Goal: Task Accomplishment & Management: Manage account settings

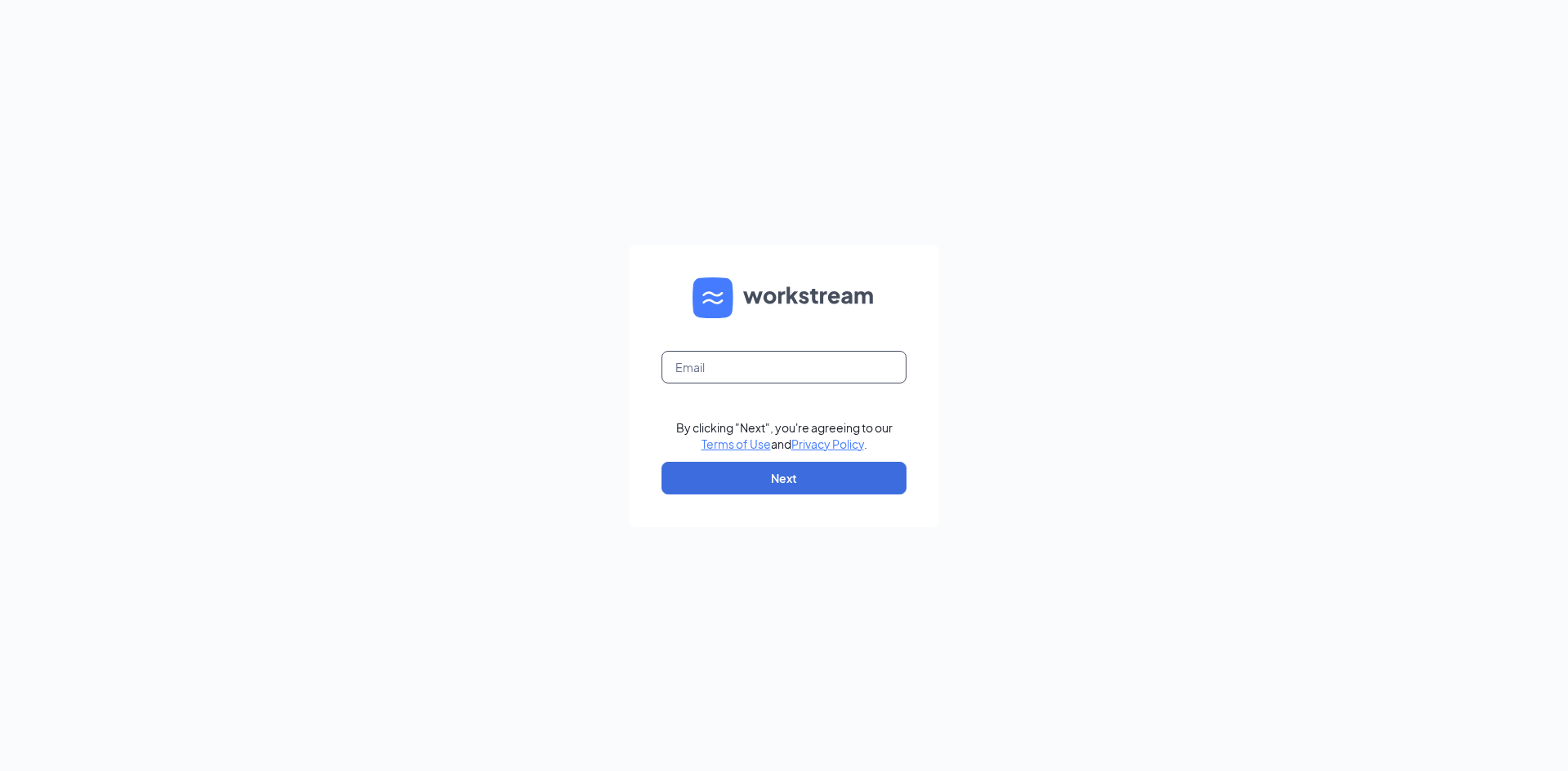
click at [738, 361] on input "text" at bounding box center [784, 367] width 245 height 33
click at [788, 362] on input "x" at bounding box center [784, 367] width 245 height 33
type input "xaviercfa04088@gmail.com"
click at [828, 478] on button "Next" at bounding box center [784, 478] width 245 height 33
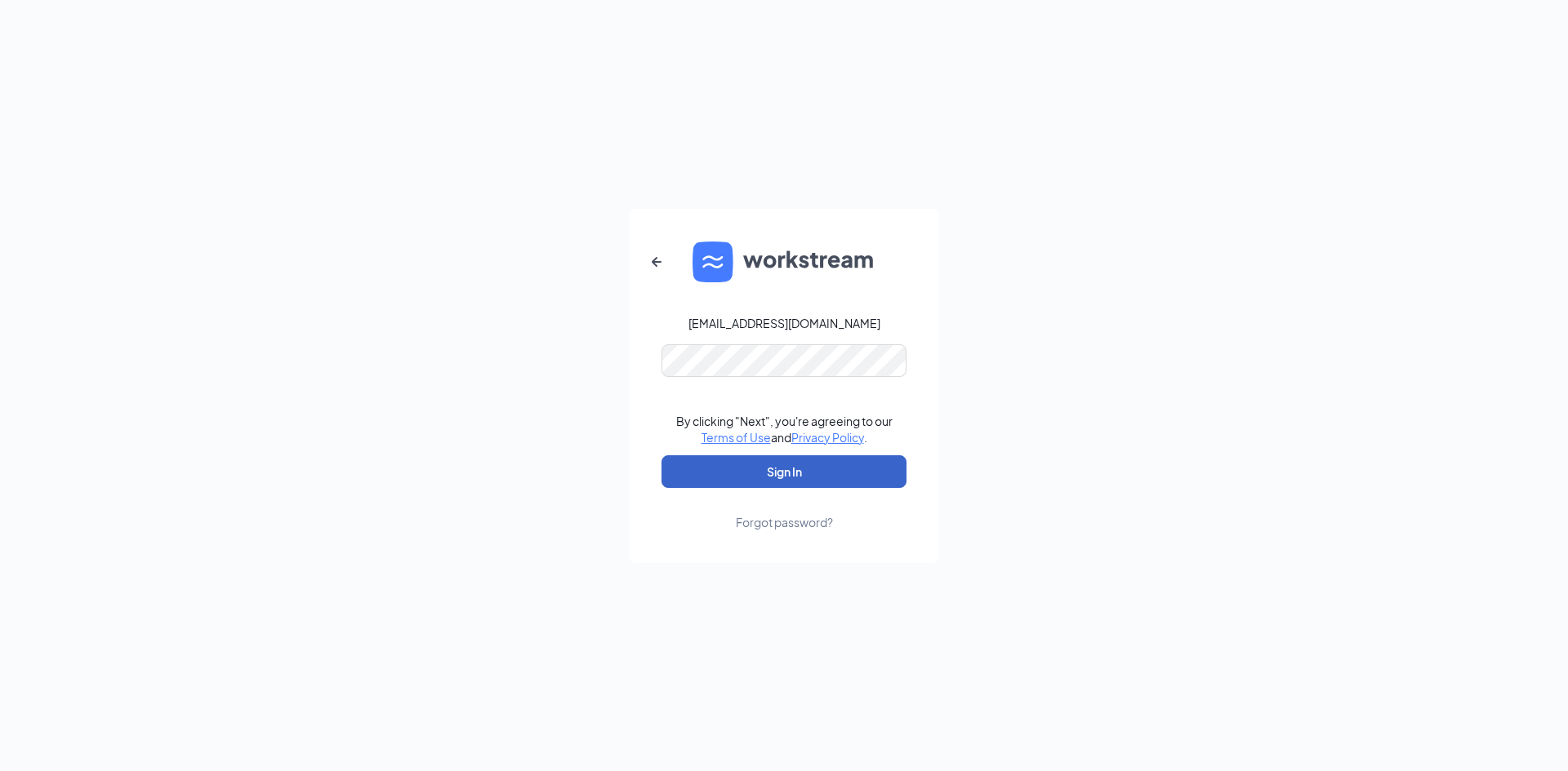
click at [805, 464] on button "Sign In" at bounding box center [784, 472] width 245 height 33
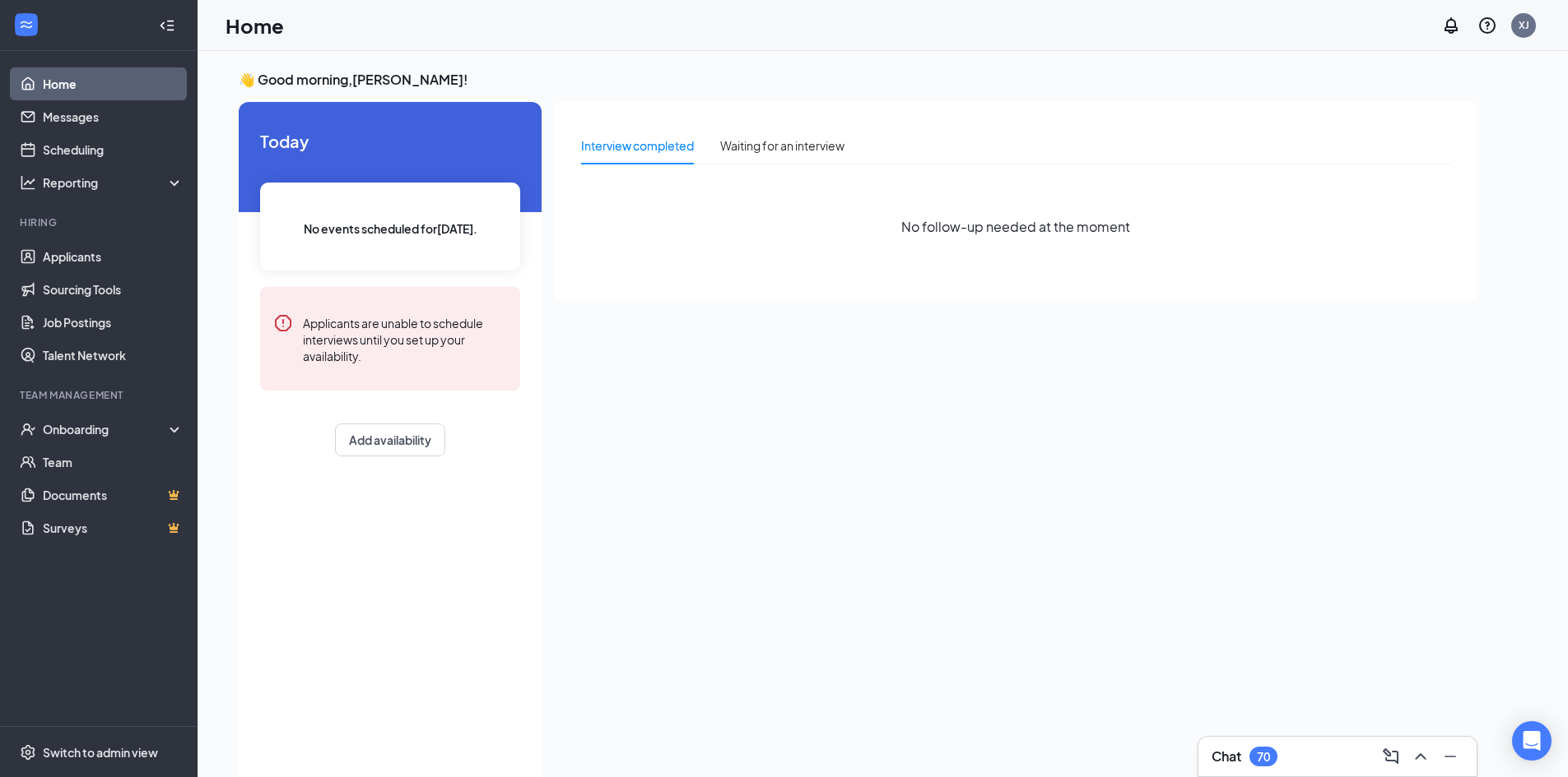
click at [848, 167] on div "Interview completed Waiting for an interview" at bounding box center [1015, 152] width 869 height 51
click at [841, 142] on div "Waiting for an interview" at bounding box center [782, 145] width 125 height 18
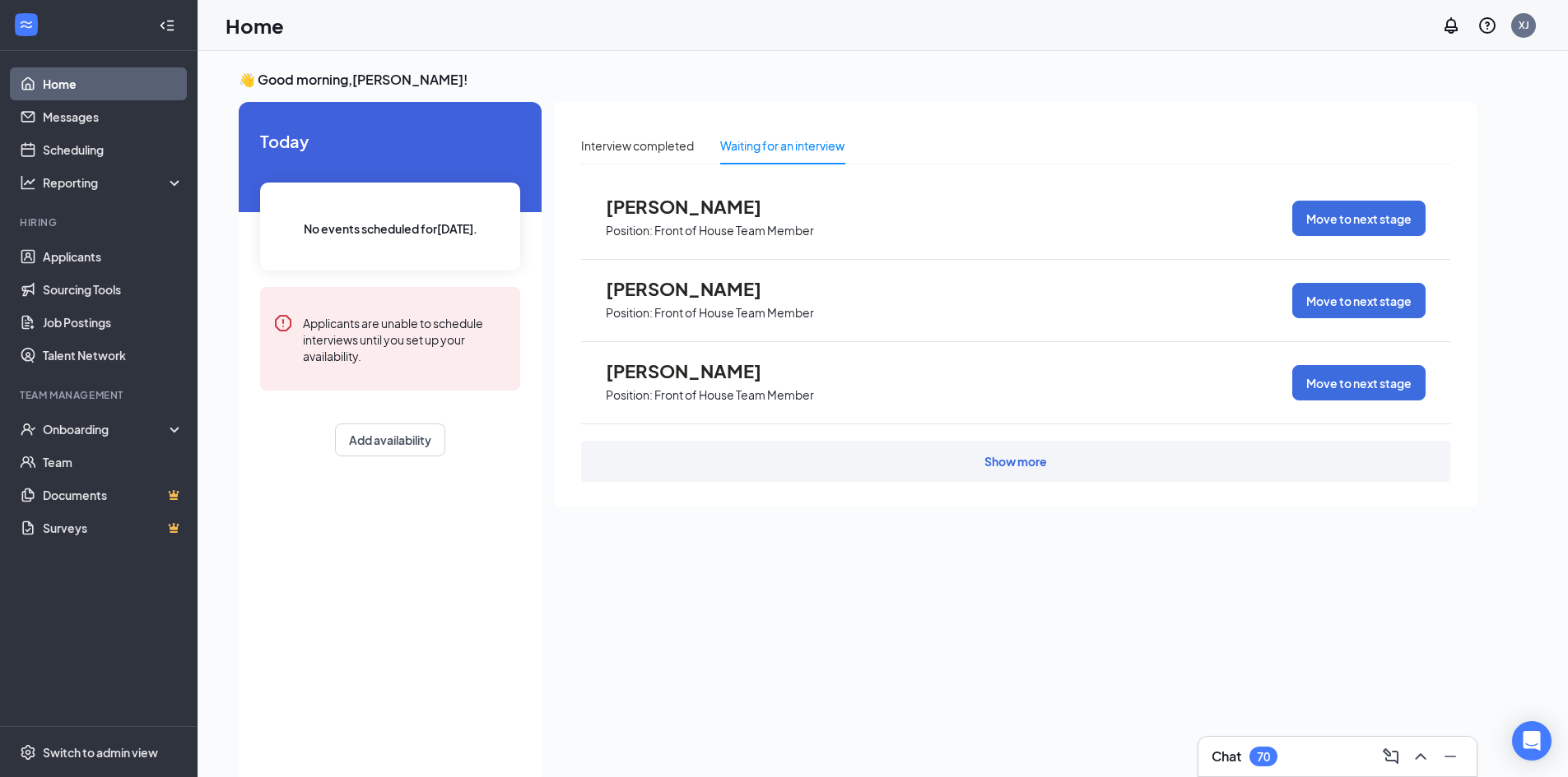
click at [834, 458] on div "Show more" at bounding box center [1015, 461] width 869 height 41
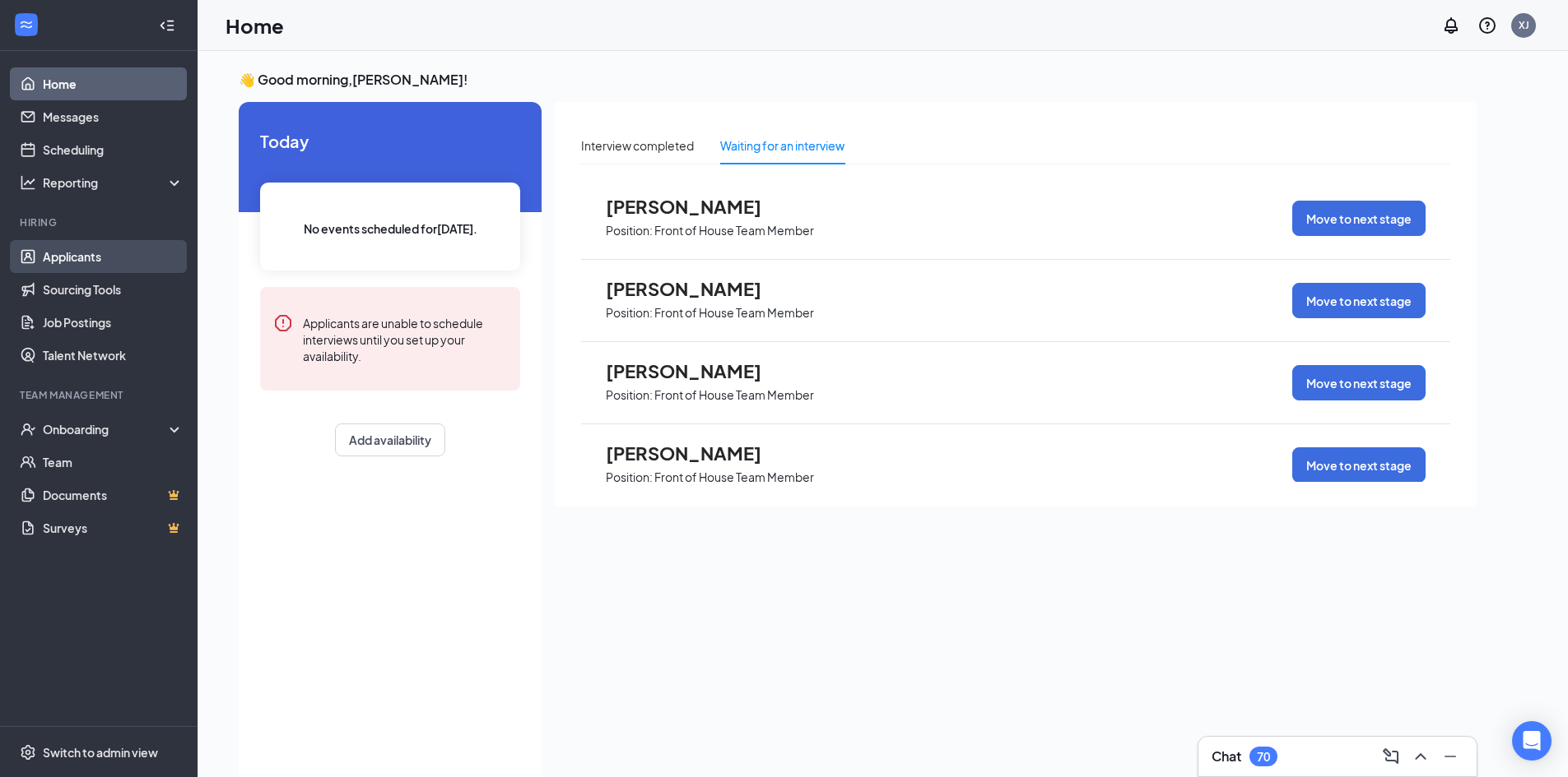
click at [119, 265] on link "Applicants" at bounding box center [112, 256] width 141 height 33
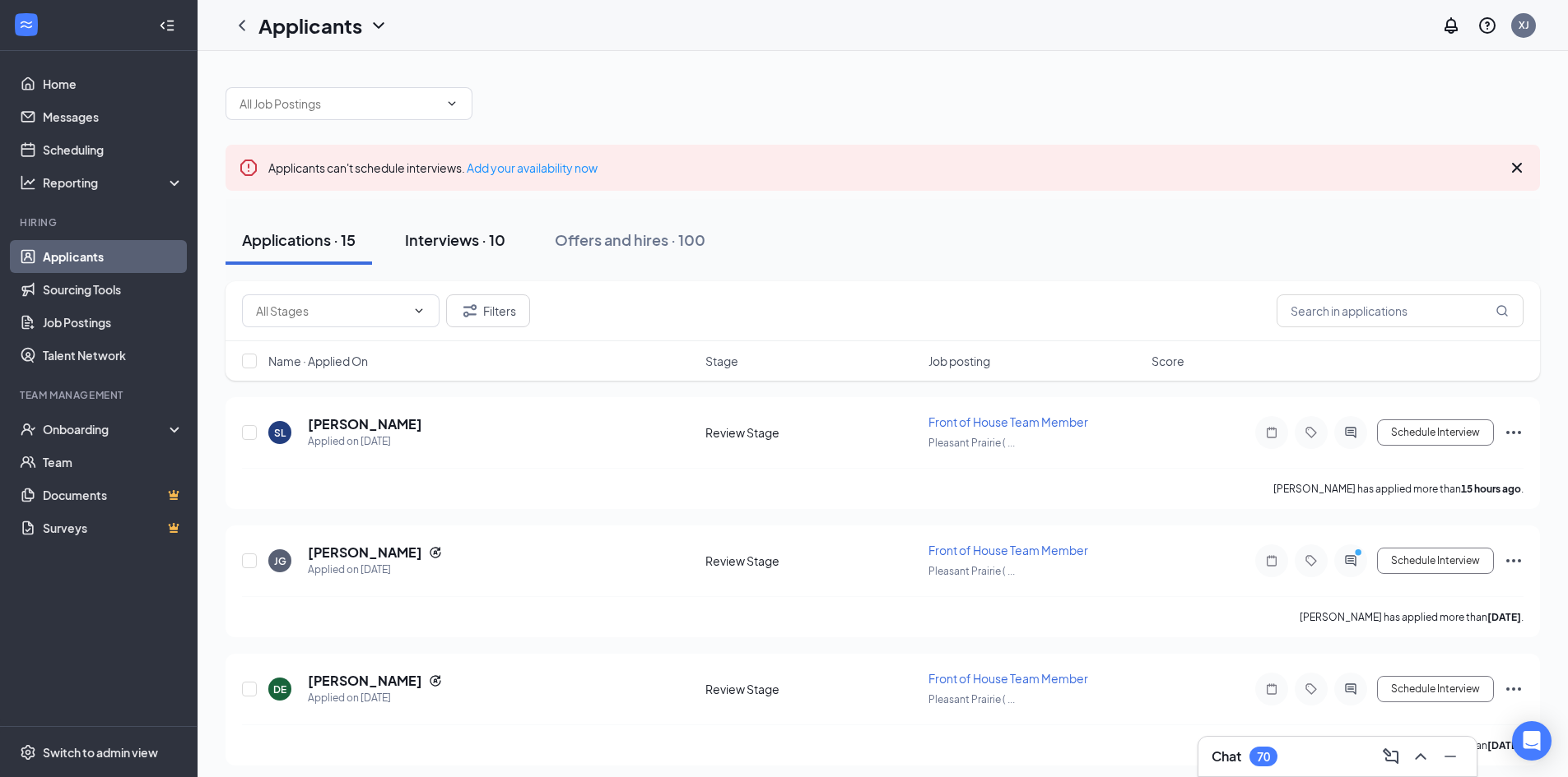
click at [475, 242] on div "Interviews · 10" at bounding box center [455, 240] width 100 height 21
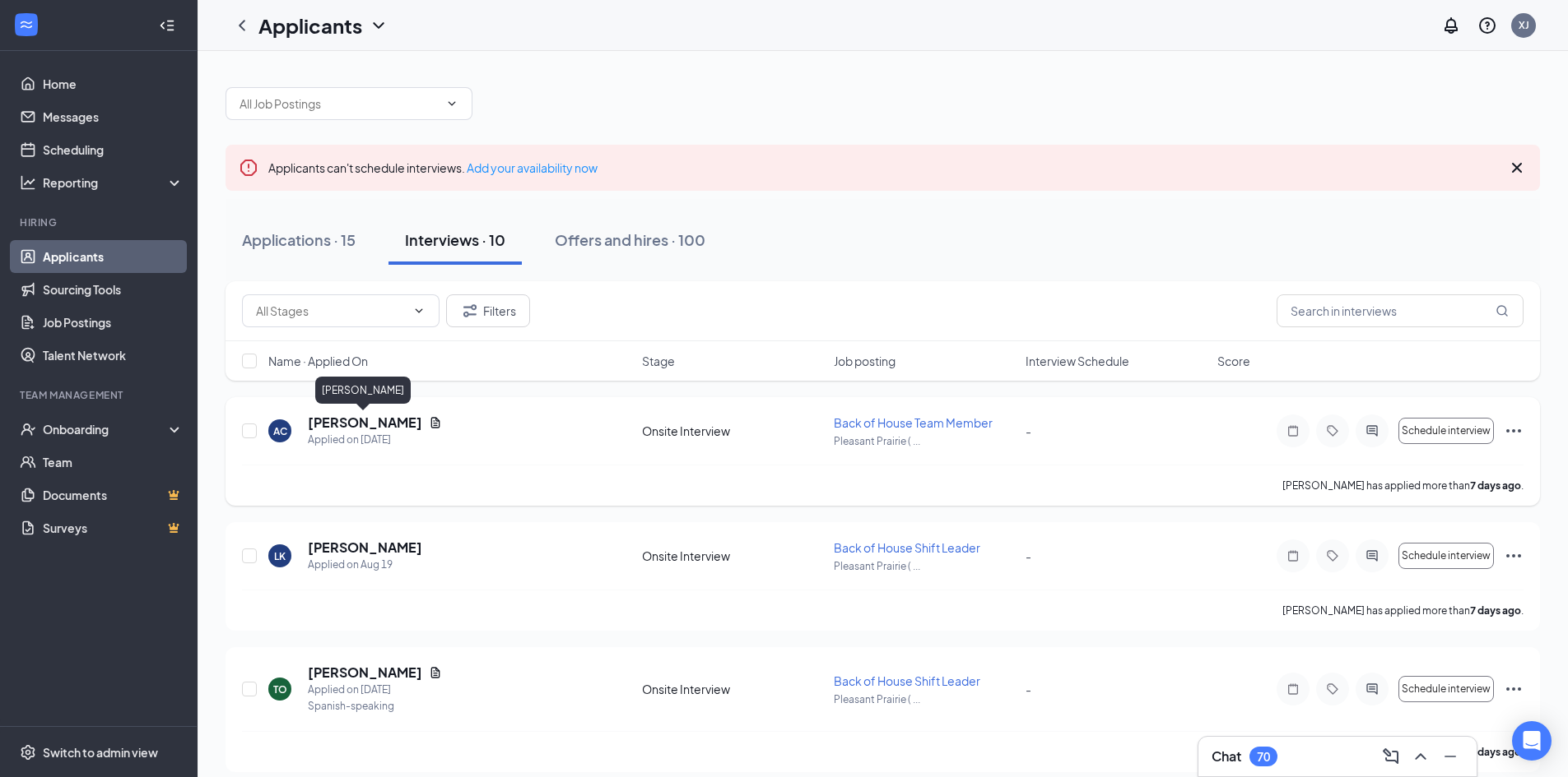
click at [378, 422] on h5 "[PERSON_NAME]" at bounding box center [364, 422] width 114 height 18
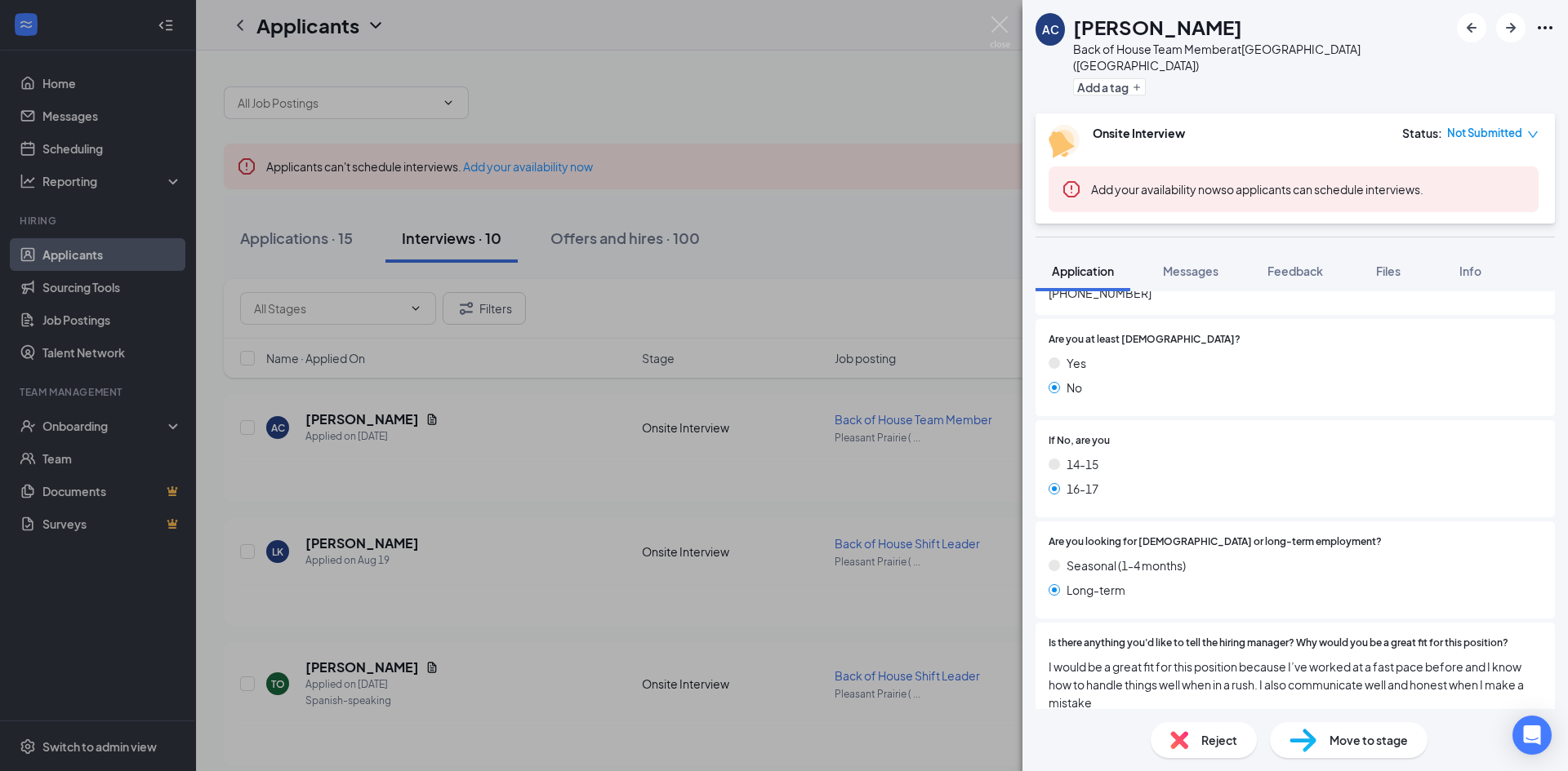
scroll to position [572, 0]
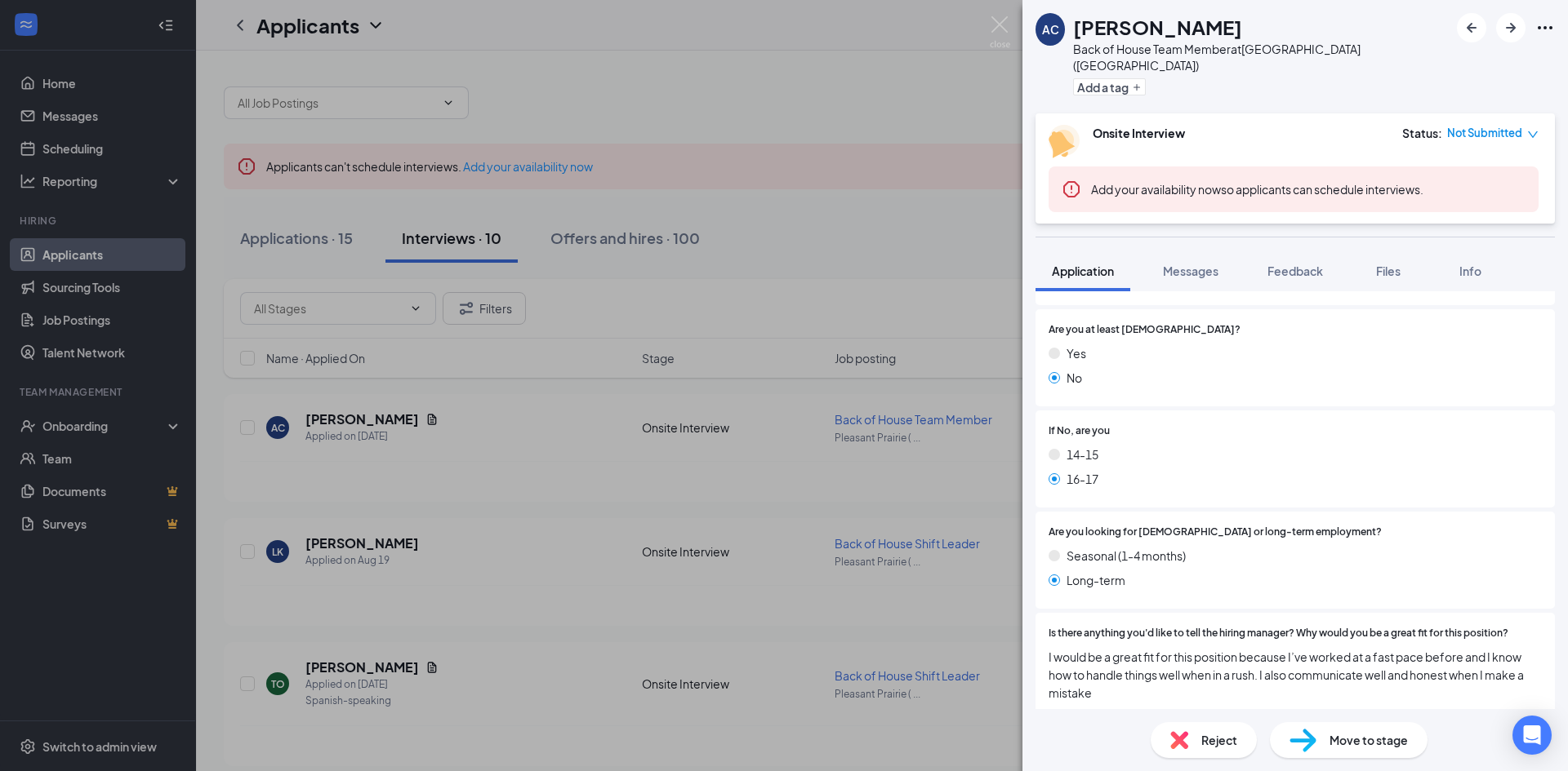
drag, startPoint x: 857, startPoint y: 91, endPoint x: 987, endPoint y: 29, distance: 144.0
click at [860, 88] on div "AC [PERSON_NAME] Back of House Team Member at [GEOGRAPHIC_DATA] ([GEOGRAPHIC_DA…" at bounding box center [784, 386] width 1568 height 771
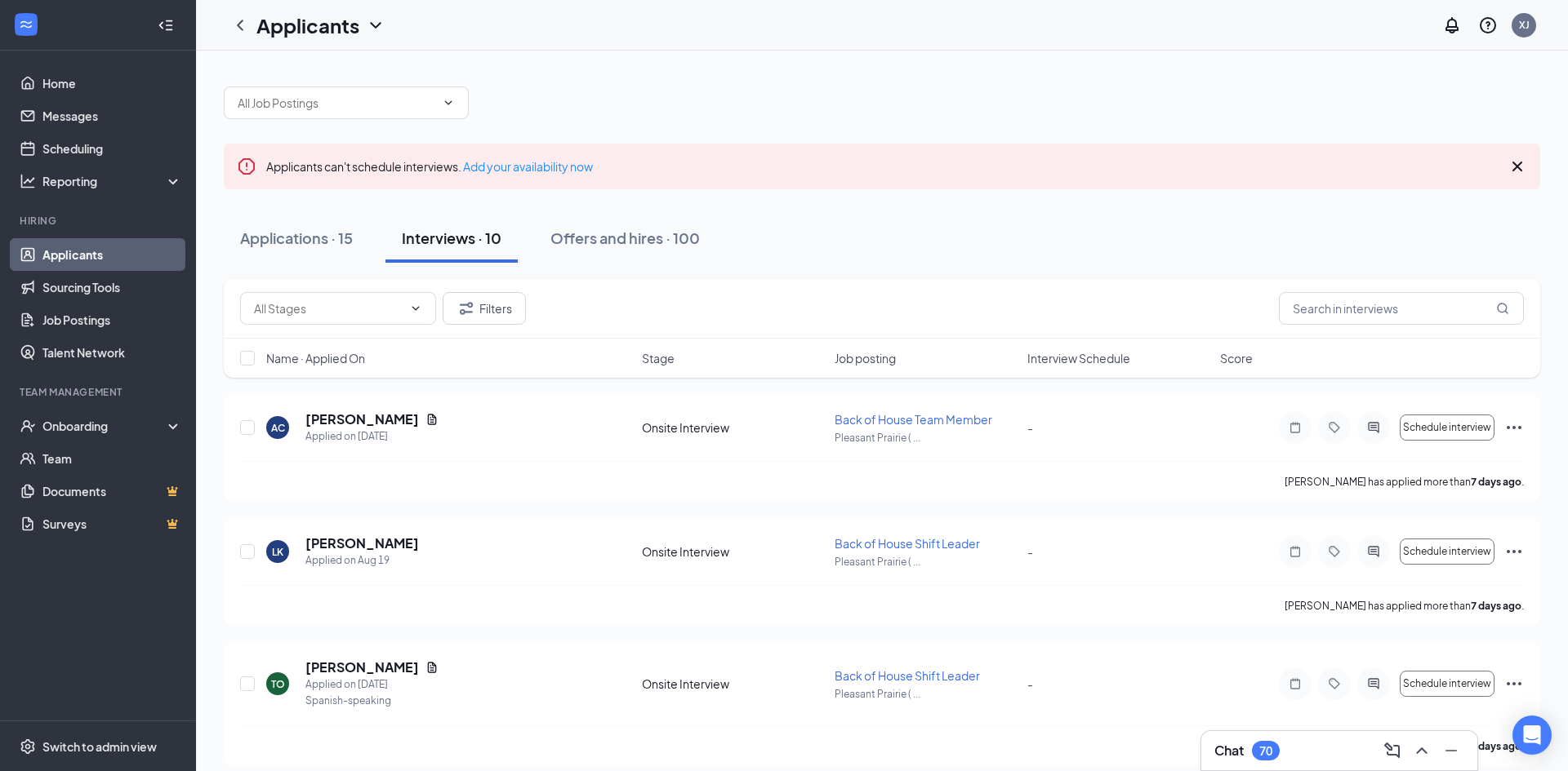
click at [989, 30] on div "Applicants XJ" at bounding box center [881, 25] width 1371 height 51
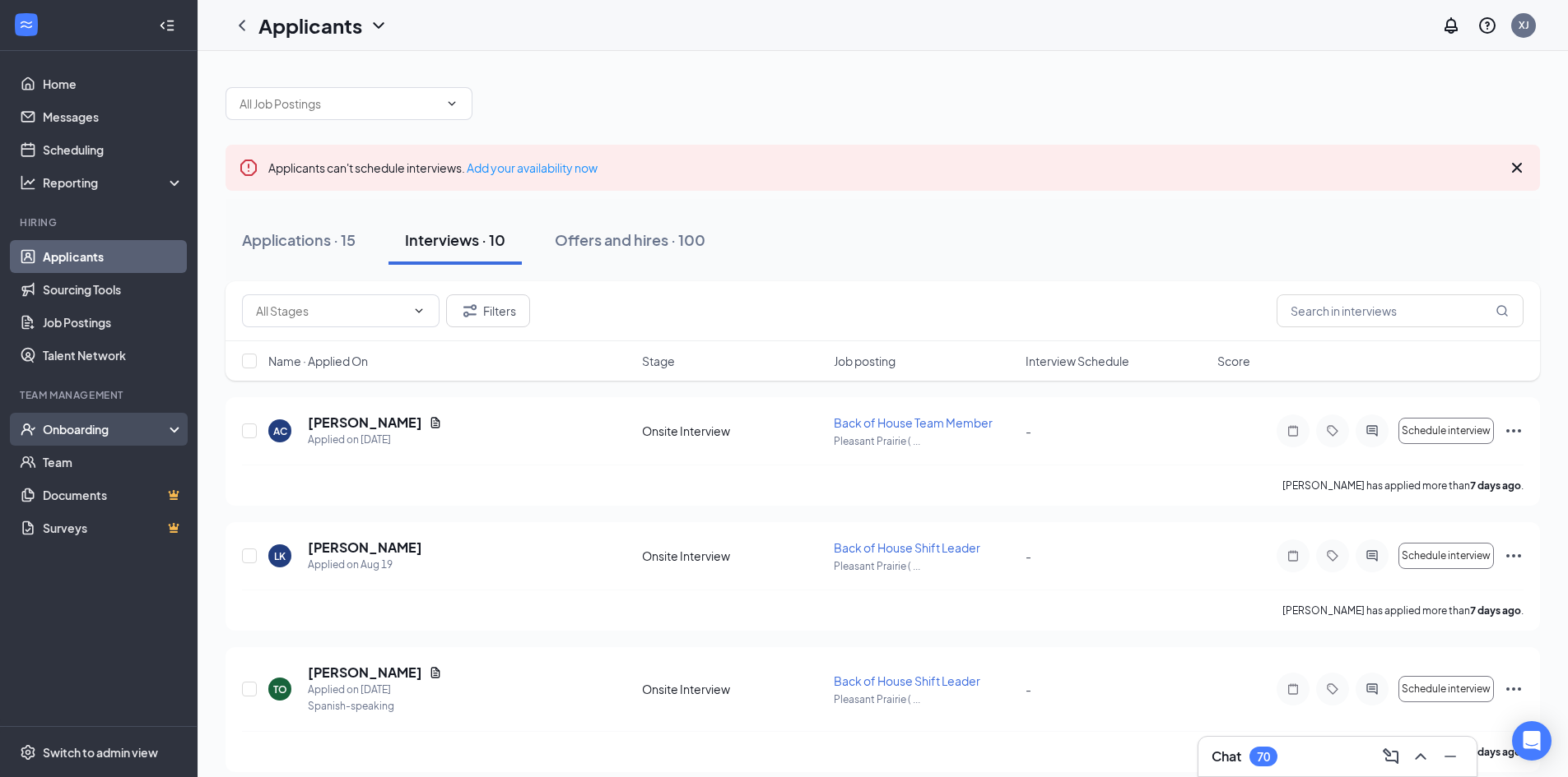
click at [61, 432] on div "Onboarding" at bounding box center [106, 429] width 126 height 16
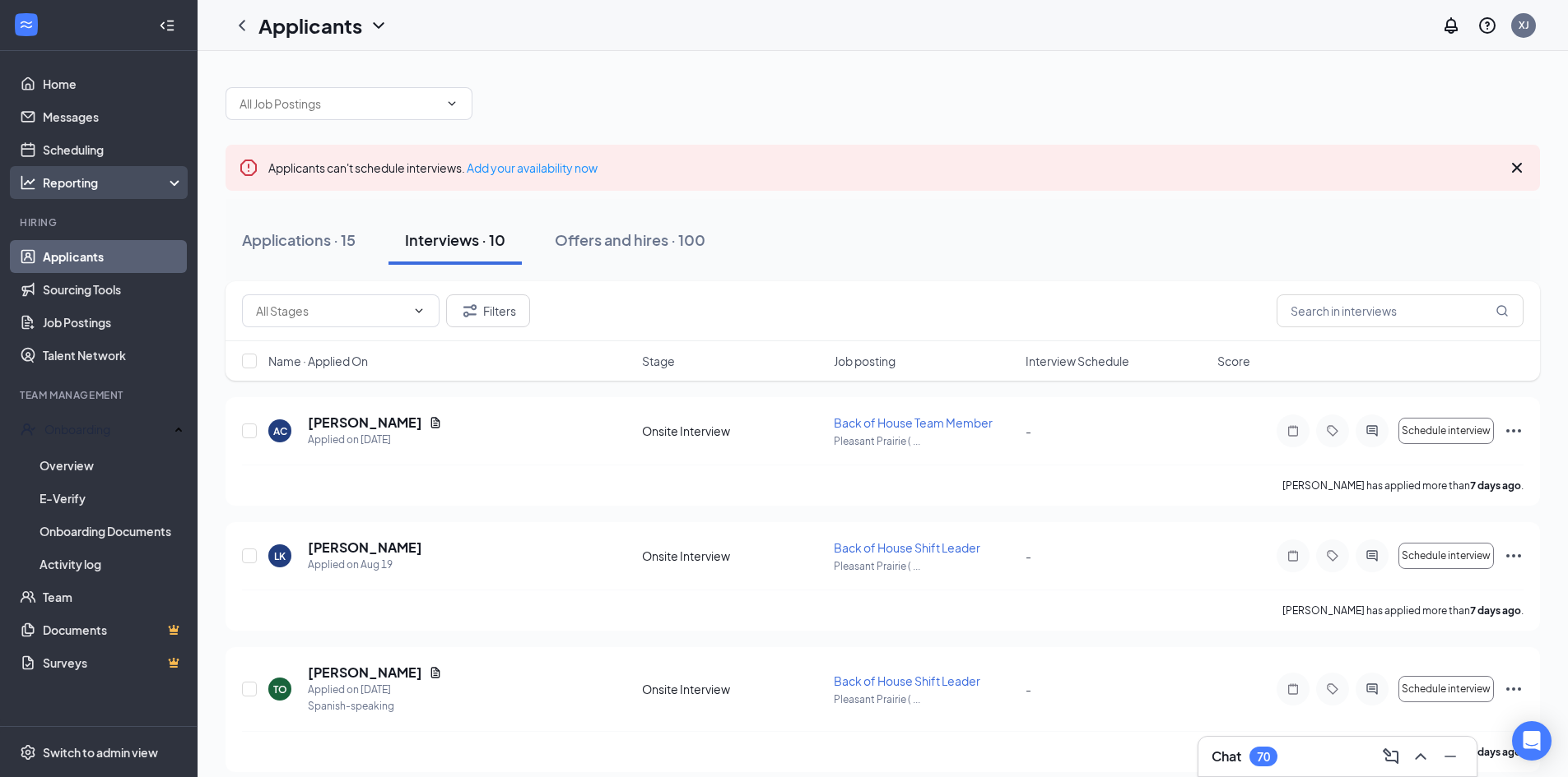
click at [90, 182] on div "Reporting" at bounding box center [113, 182] width 142 height 16
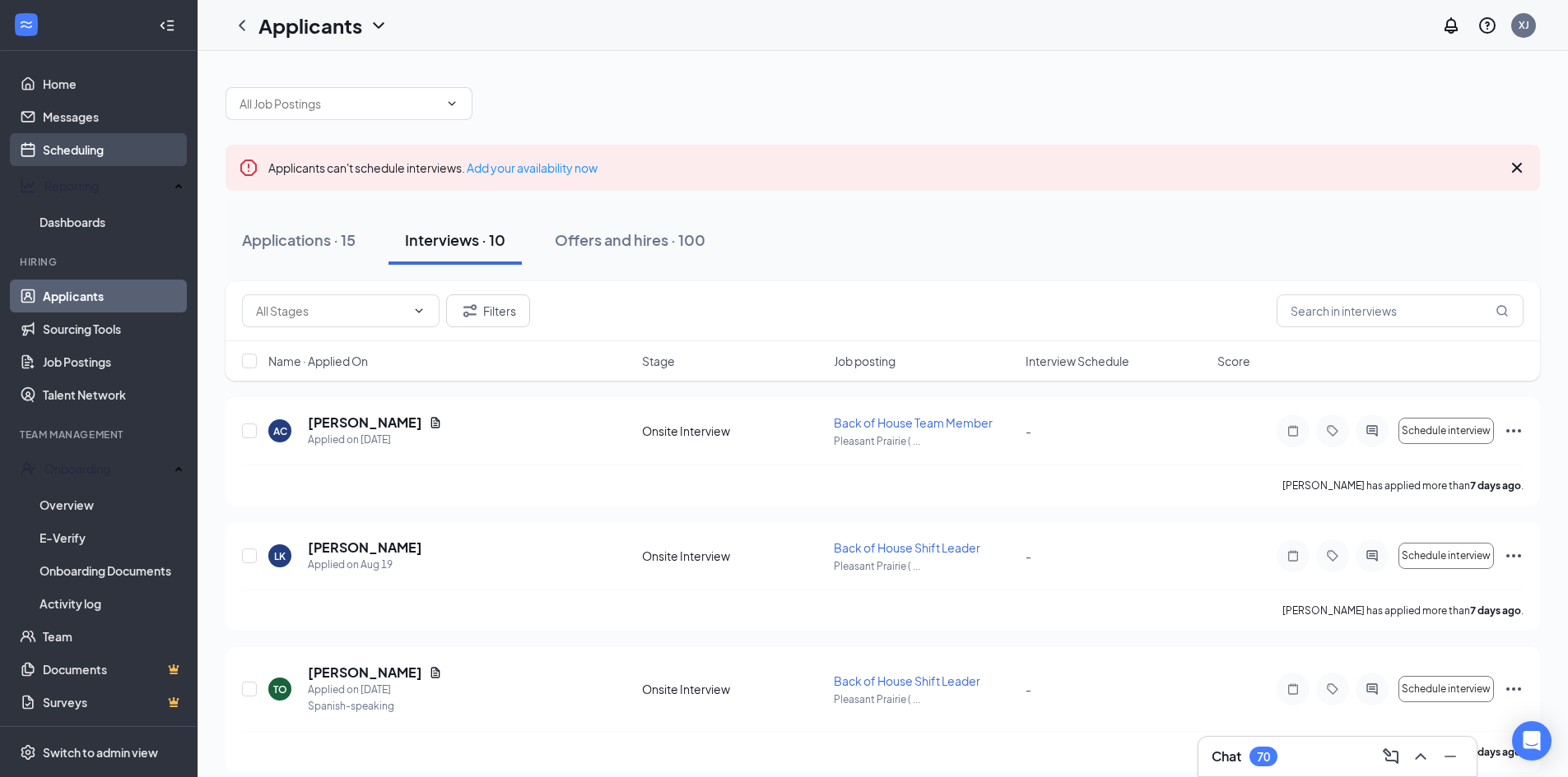
click at [92, 145] on link "Scheduling" at bounding box center [112, 149] width 141 height 33
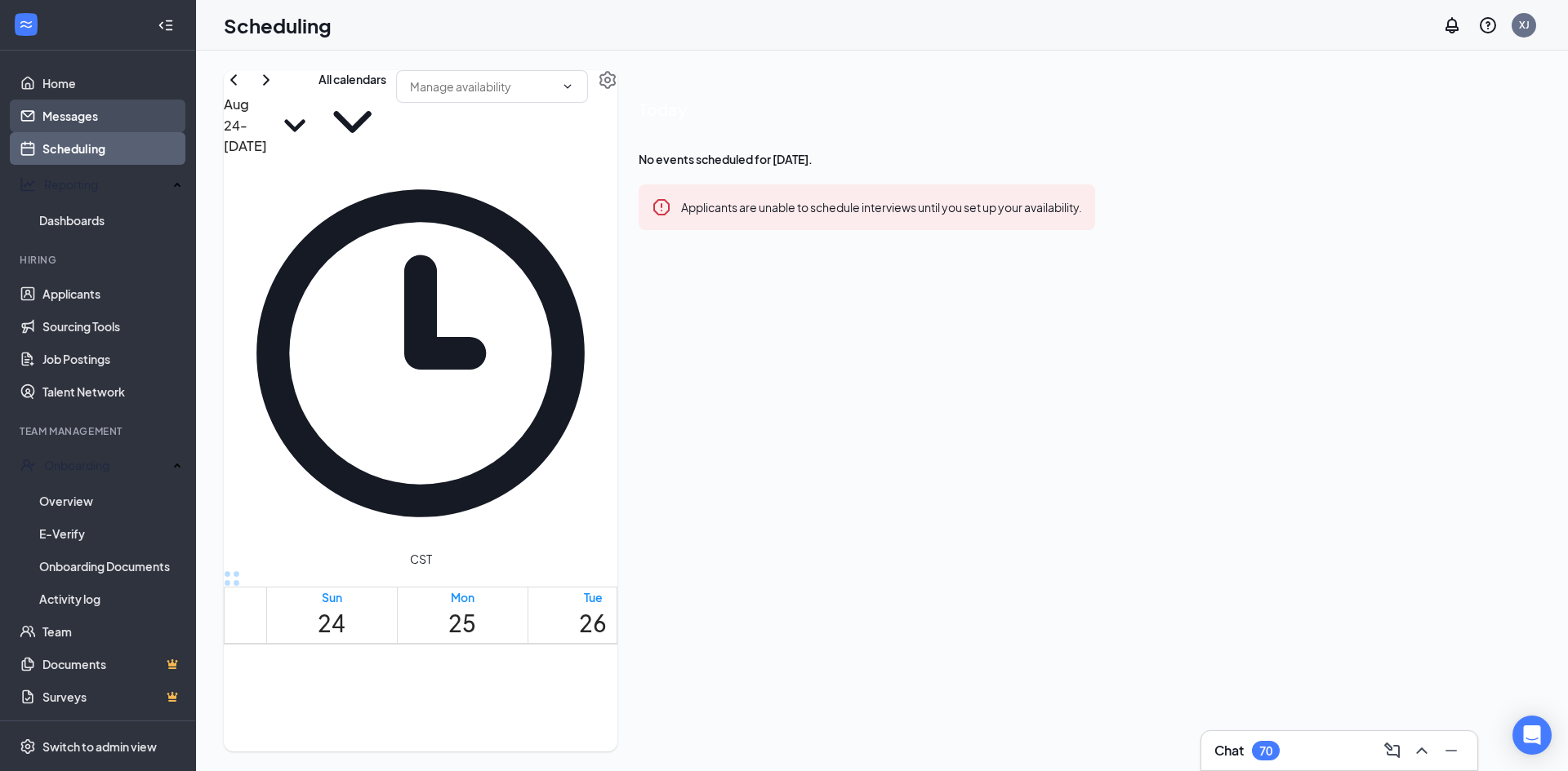
scroll to position [802, 0]
click at [86, 114] on link "Messages" at bounding box center [111, 115] width 139 height 33
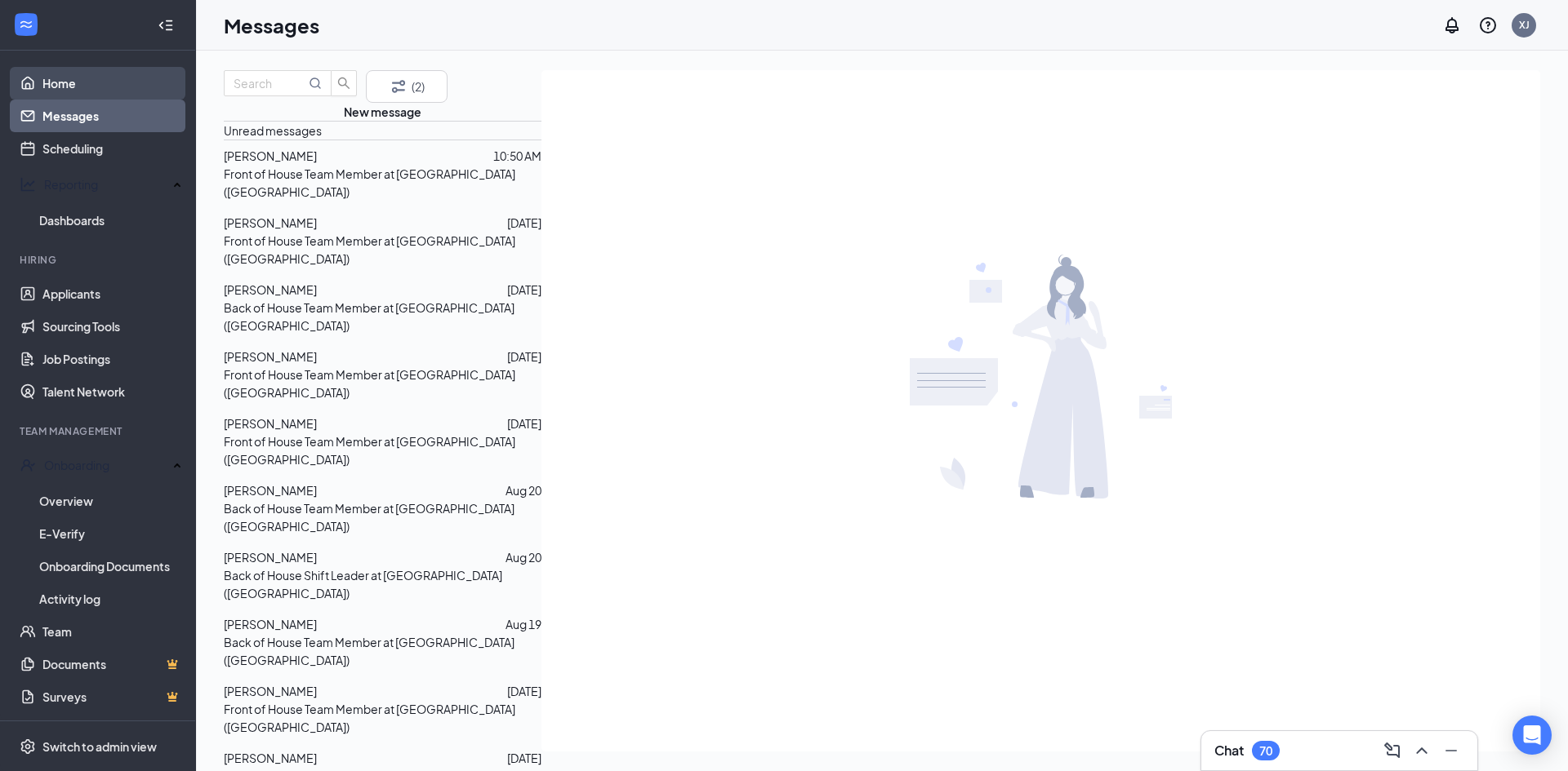
click at [114, 79] on link "Home" at bounding box center [111, 83] width 139 height 33
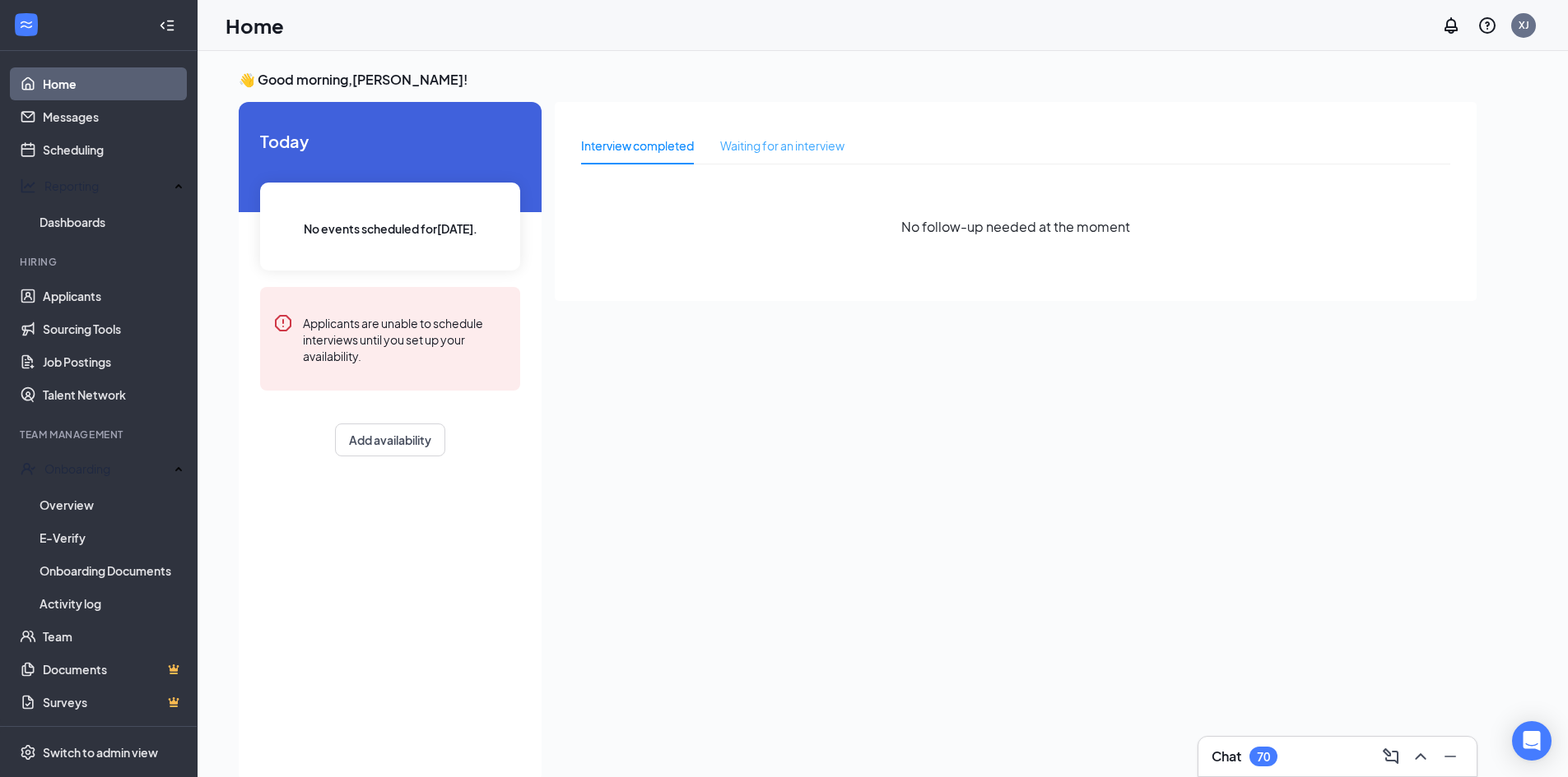
click at [776, 160] on div "Waiting for an interview" at bounding box center [782, 145] width 125 height 38
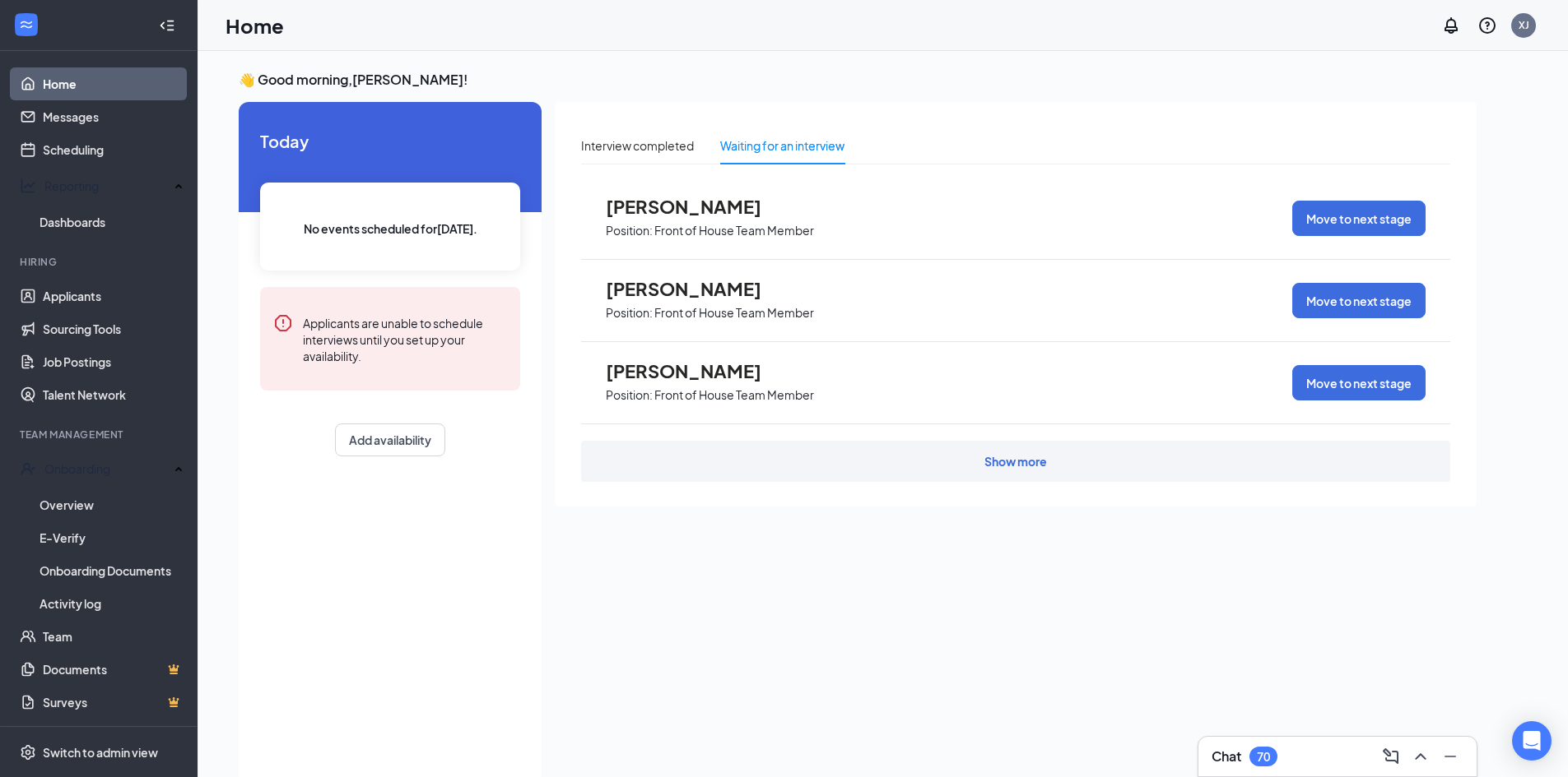
click at [809, 456] on div "Show more" at bounding box center [1015, 461] width 869 height 41
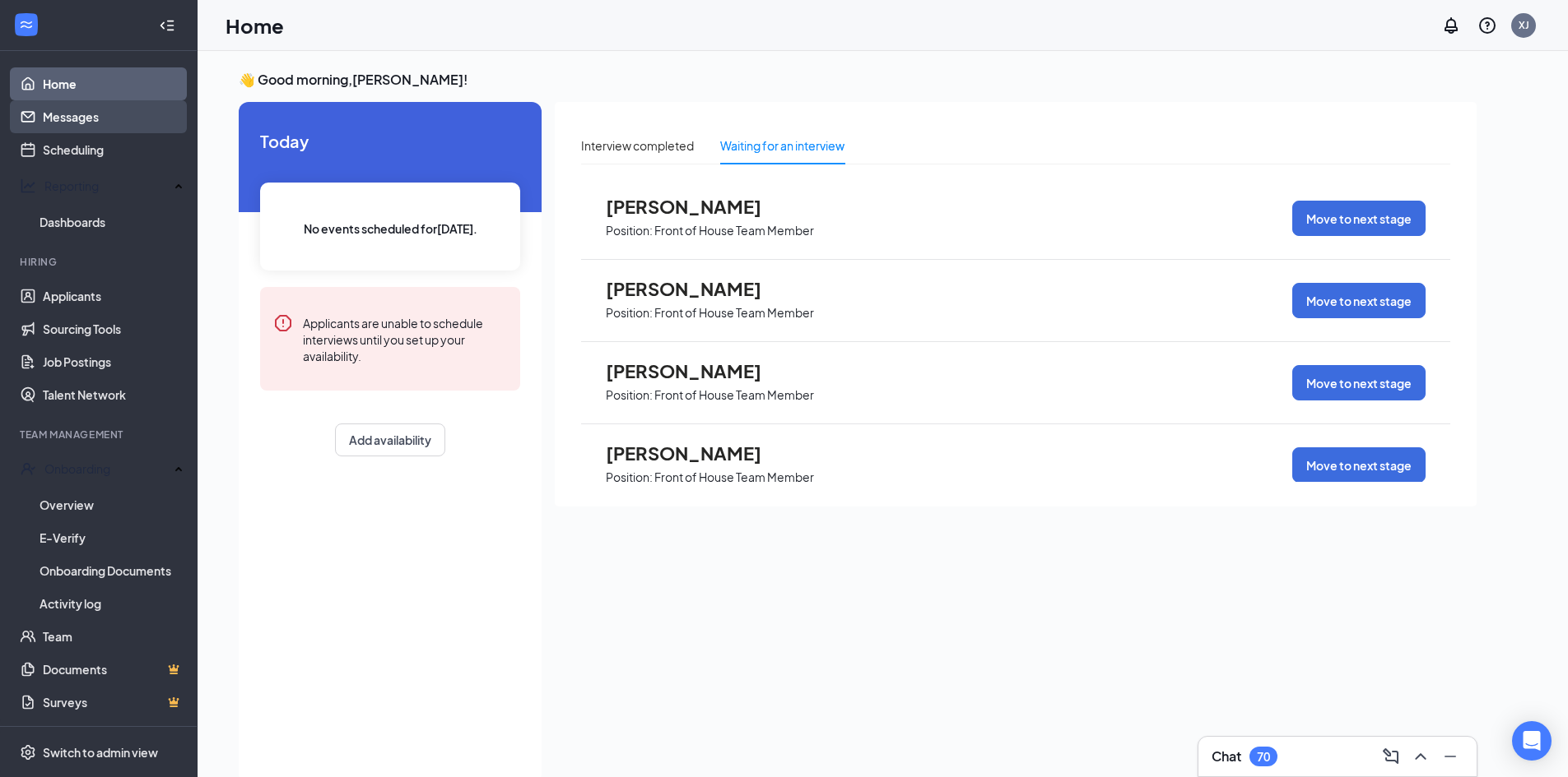
click at [98, 120] on link "Messages" at bounding box center [112, 116] width 141 height 33
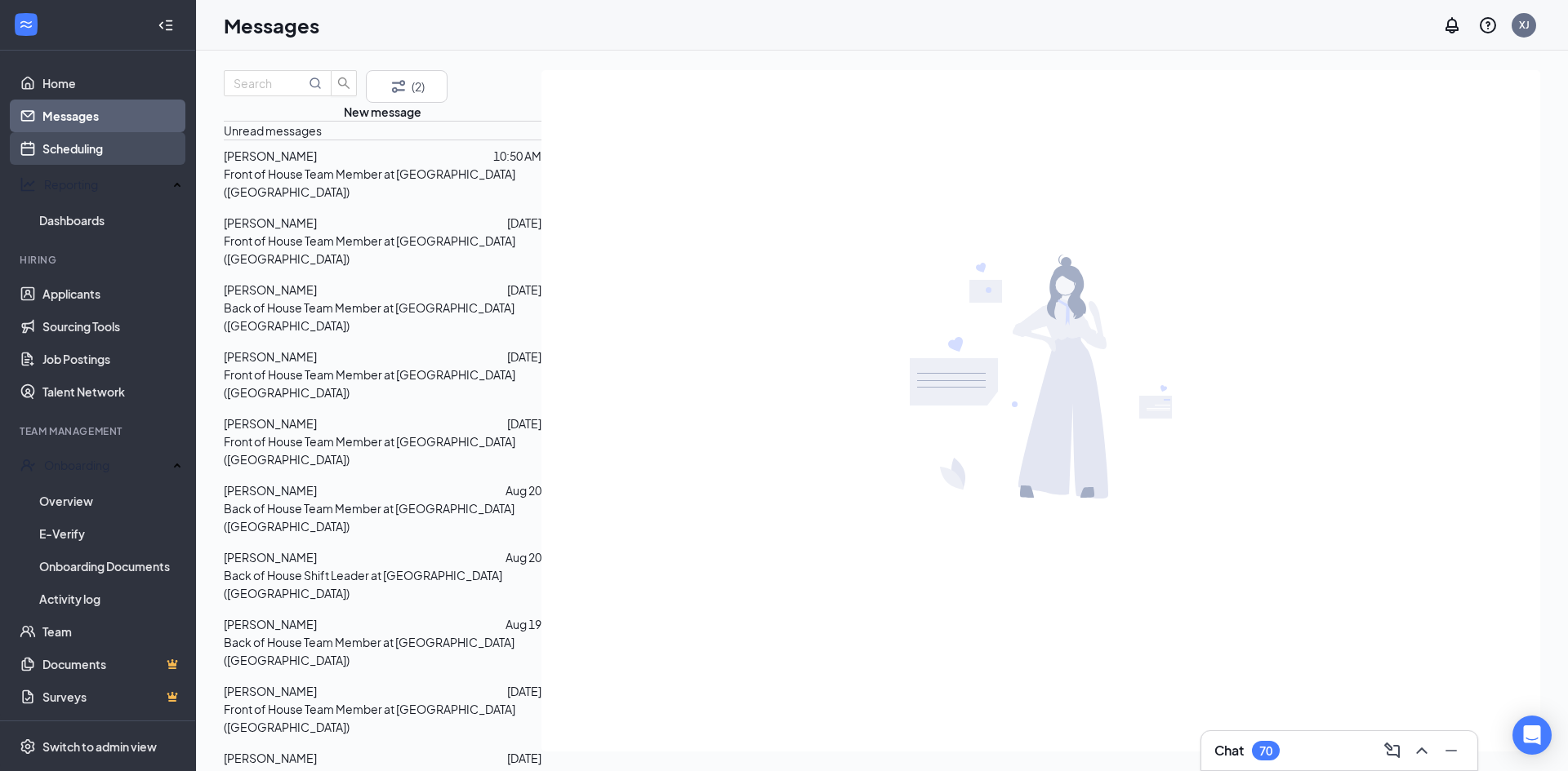
click at [99, 150] on link "Scheduling" at bounding box center [111, 148] width 139 height 33
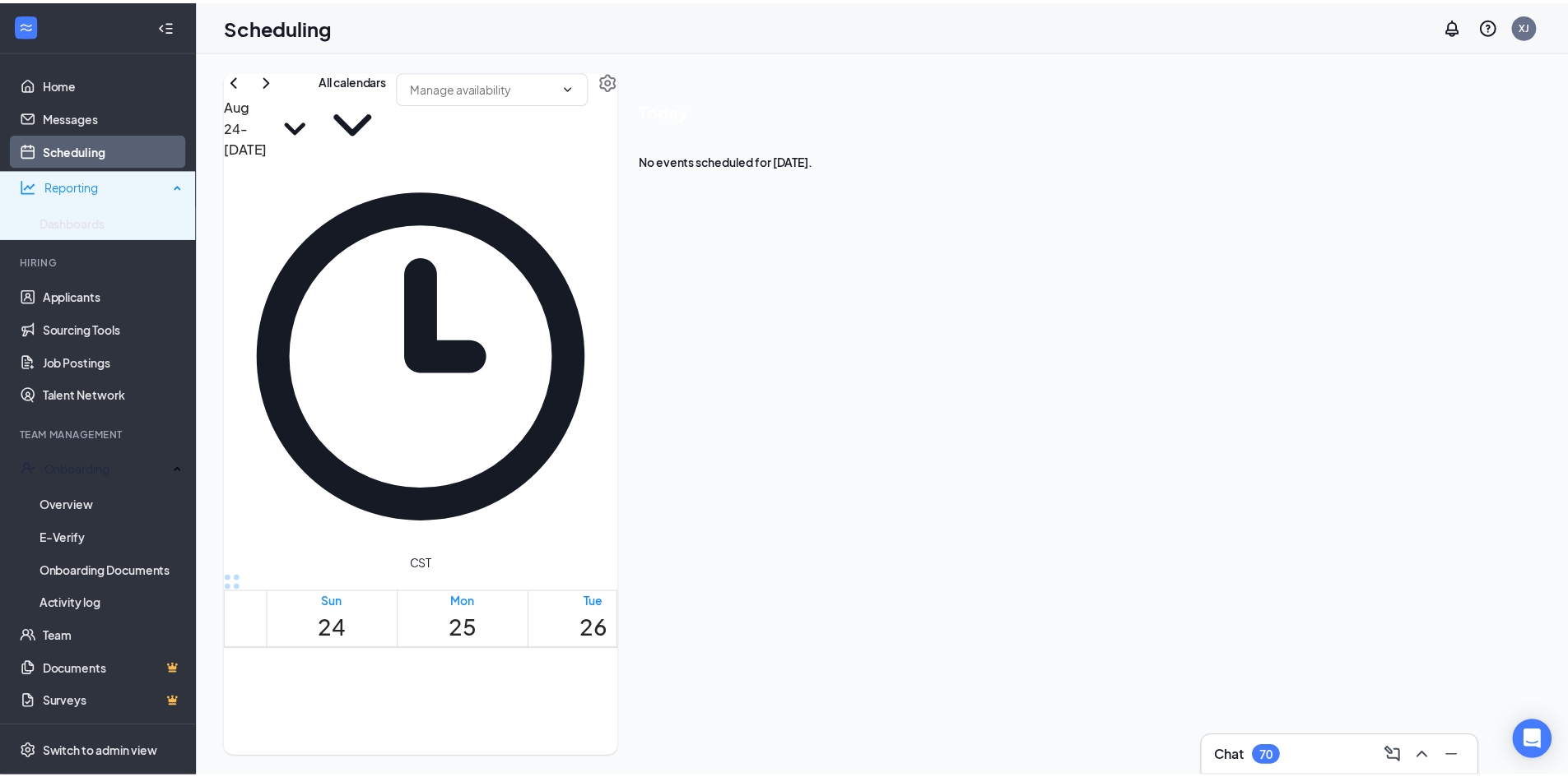
scroll to position [808, 0]
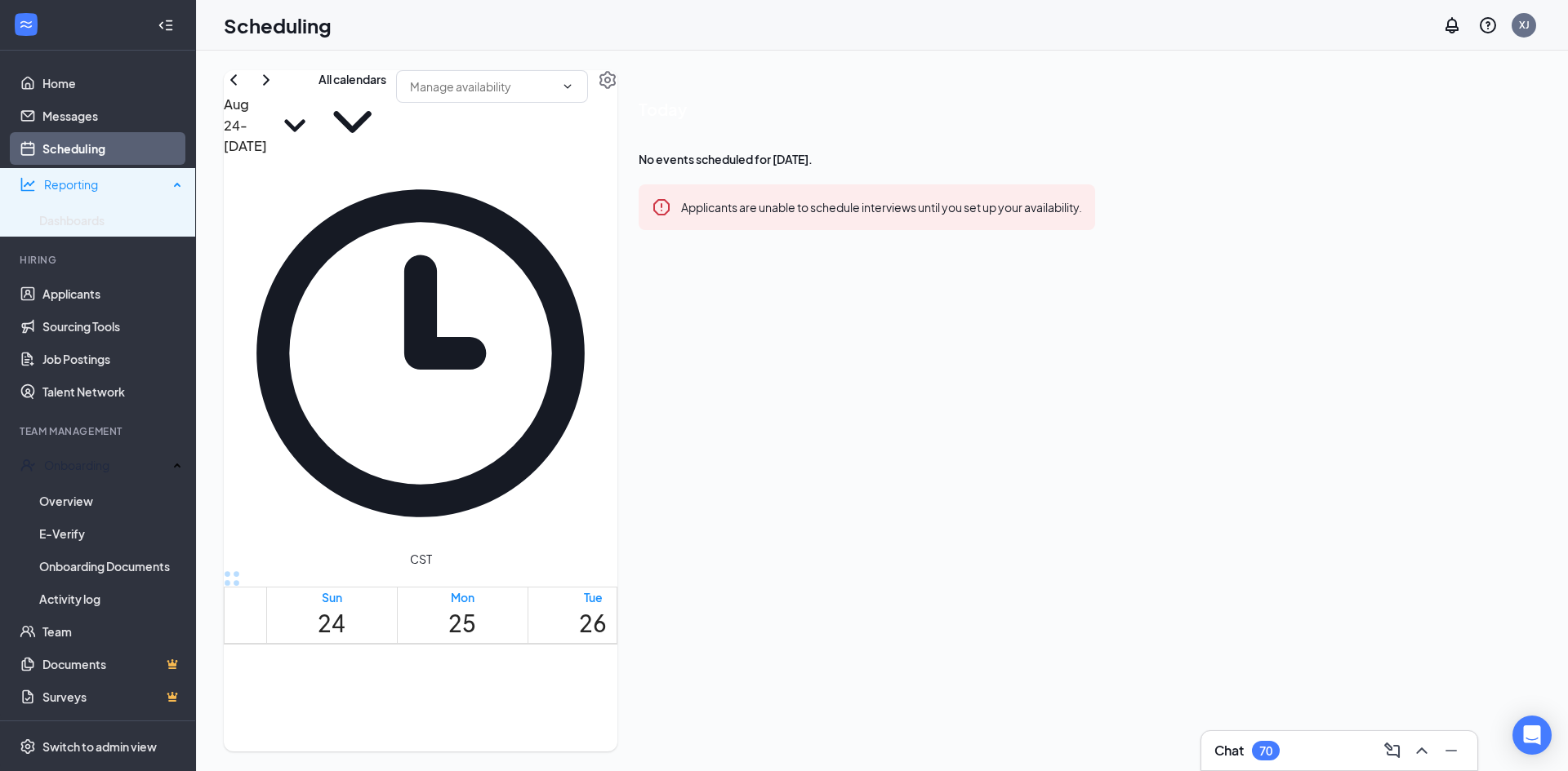
click at [106, 182] on div "Reporting" at bounding box center [106, 183] width 125 height 16
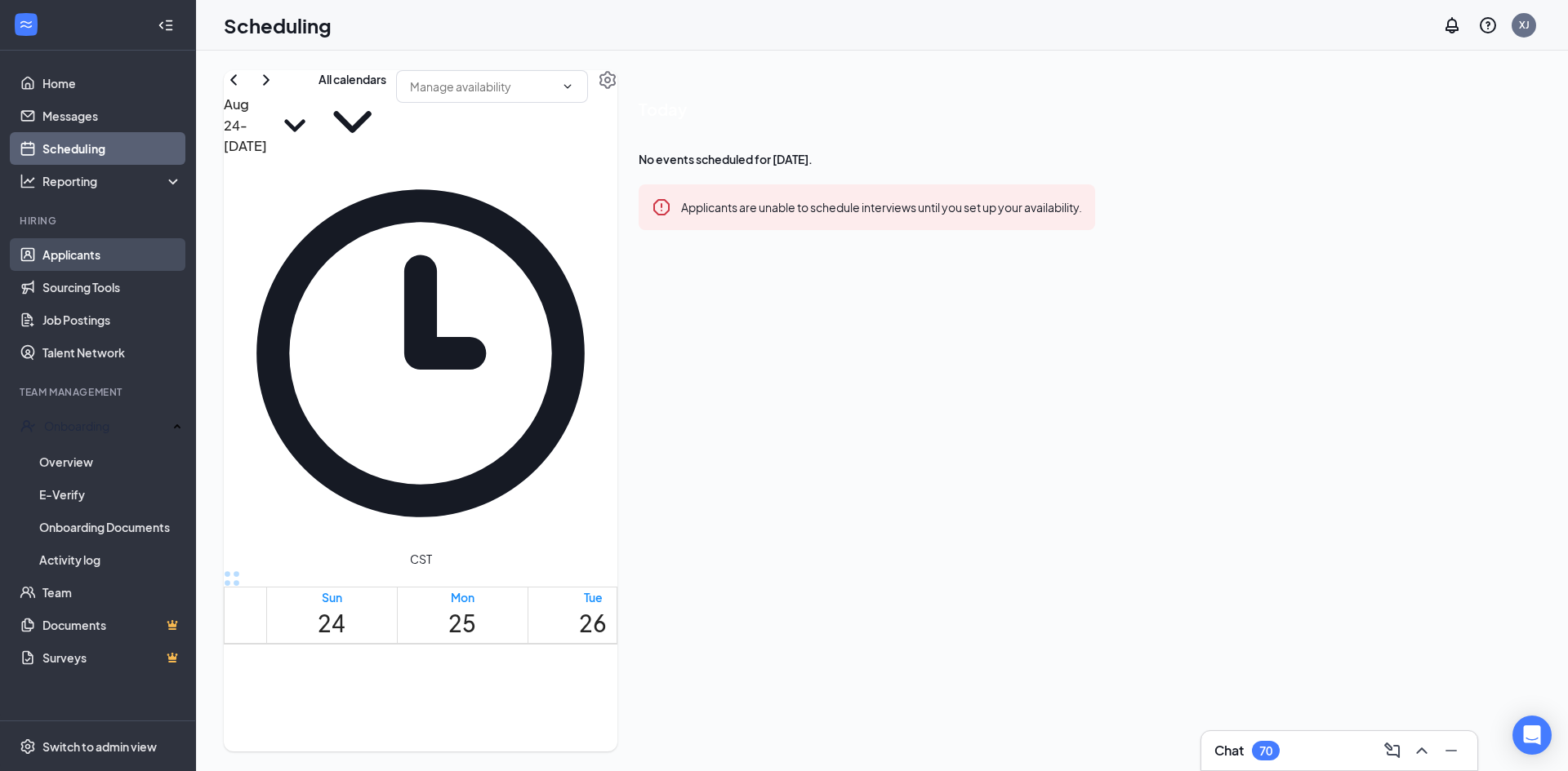
click at [104, 246] on link "Applicants" at bounding box center [111, 255] width 139 height 33
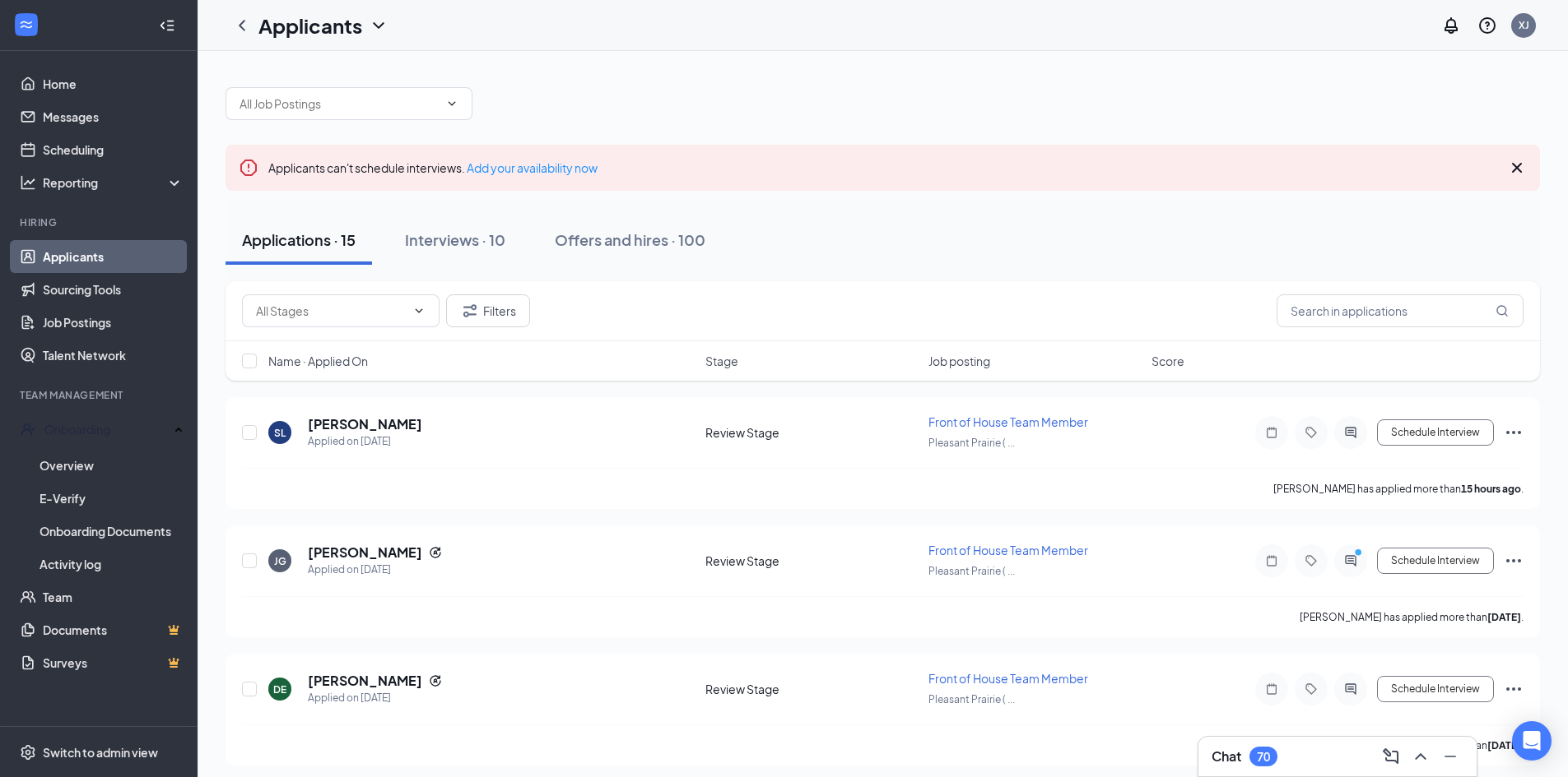
click at [1508, 172] on icon "Cross" at bounding box center [1516, 167] width 20 height 20
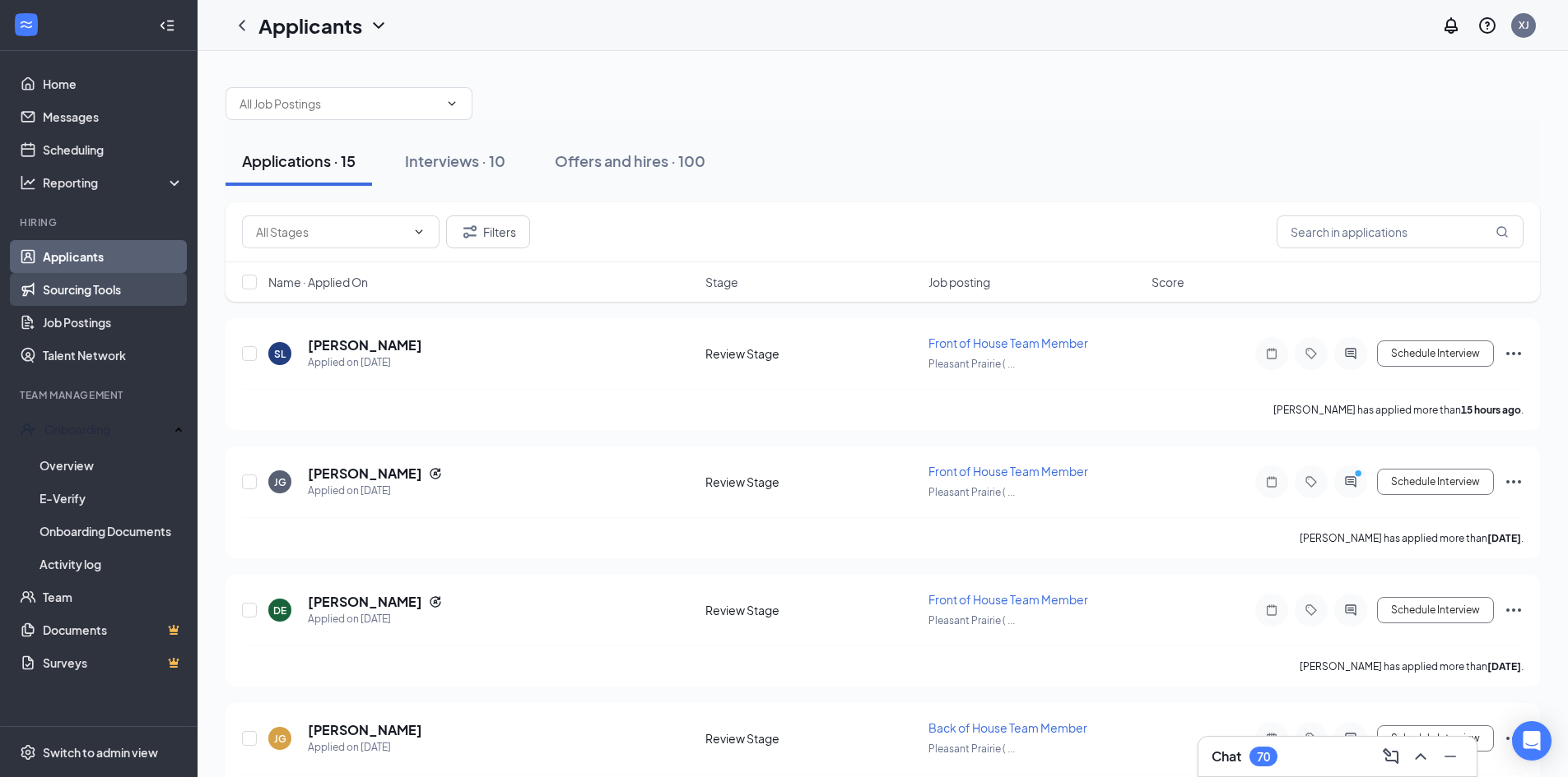
click at [125, 286] on link "Sourcing Tools" at bounding box center [112, 289] width 141 height 33
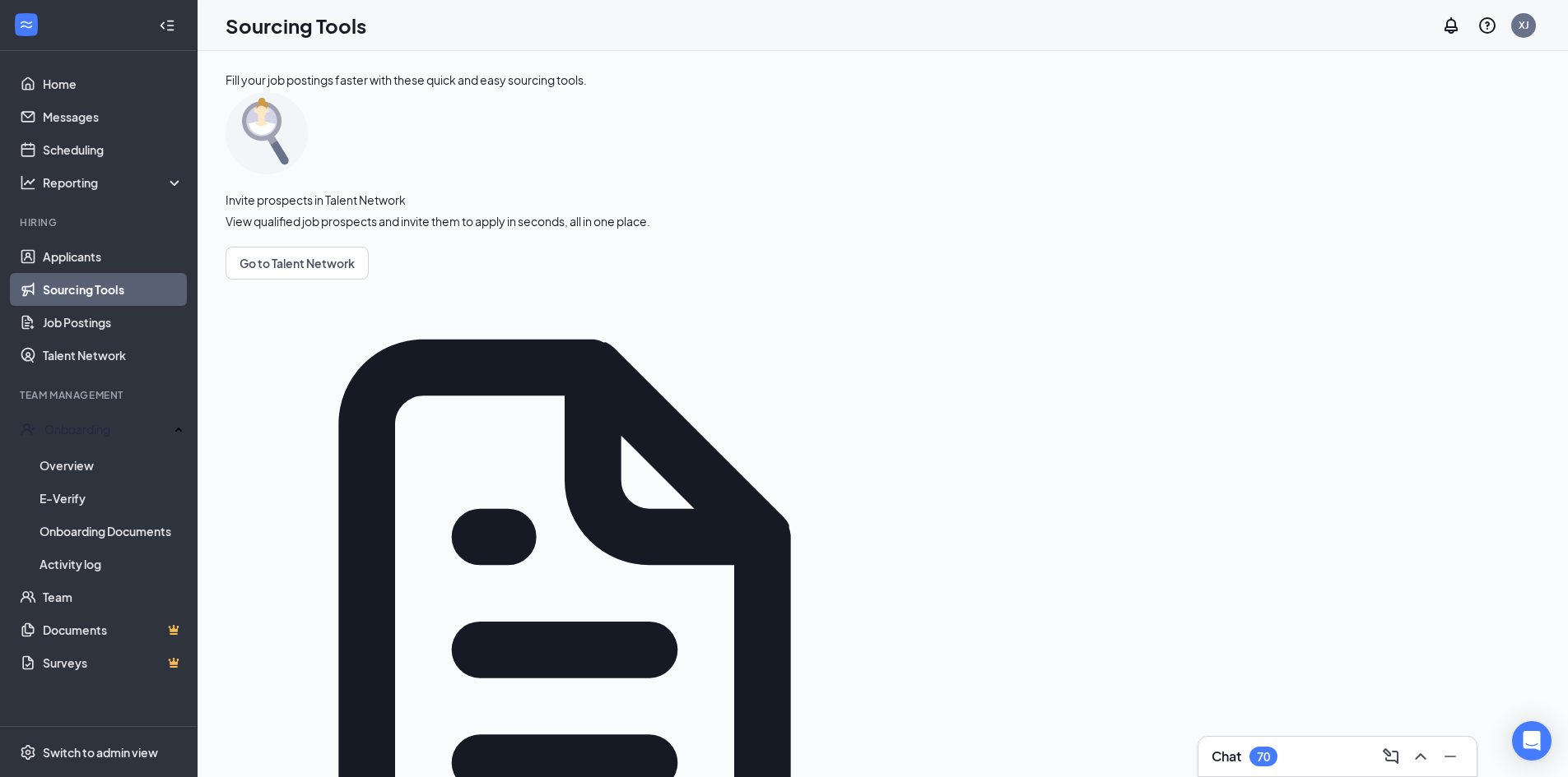
click at [111, 289] on link "Sourcing Tools" at bounding box center [112, 289] width 141 height 33
click at [112, 322] on link "Job Postings" at bounding box center [112, 322] width 141 height 33
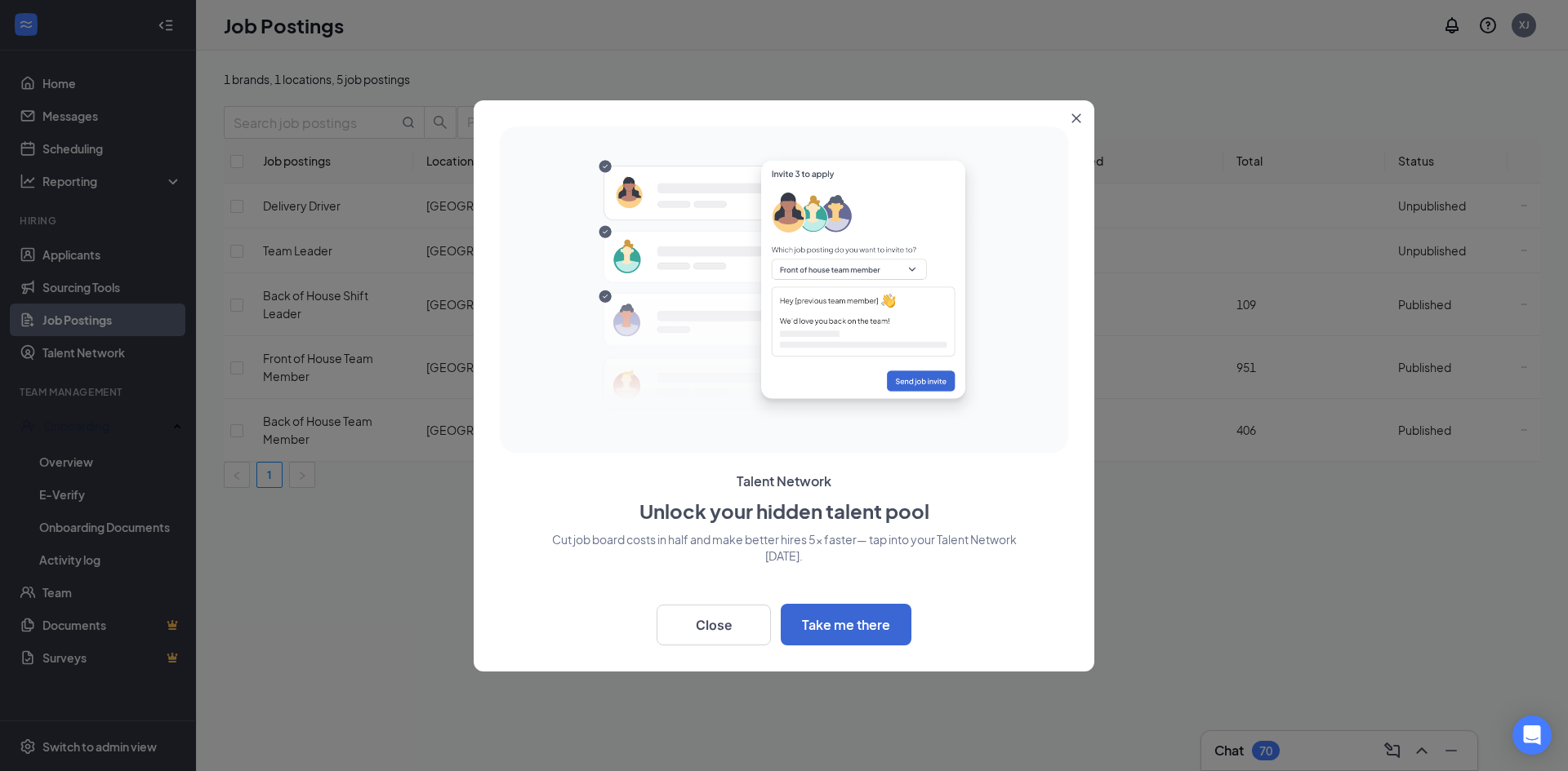
click at [1077, 118] on icon "Close" at bounding box center [1076, 118] width 9 height 9
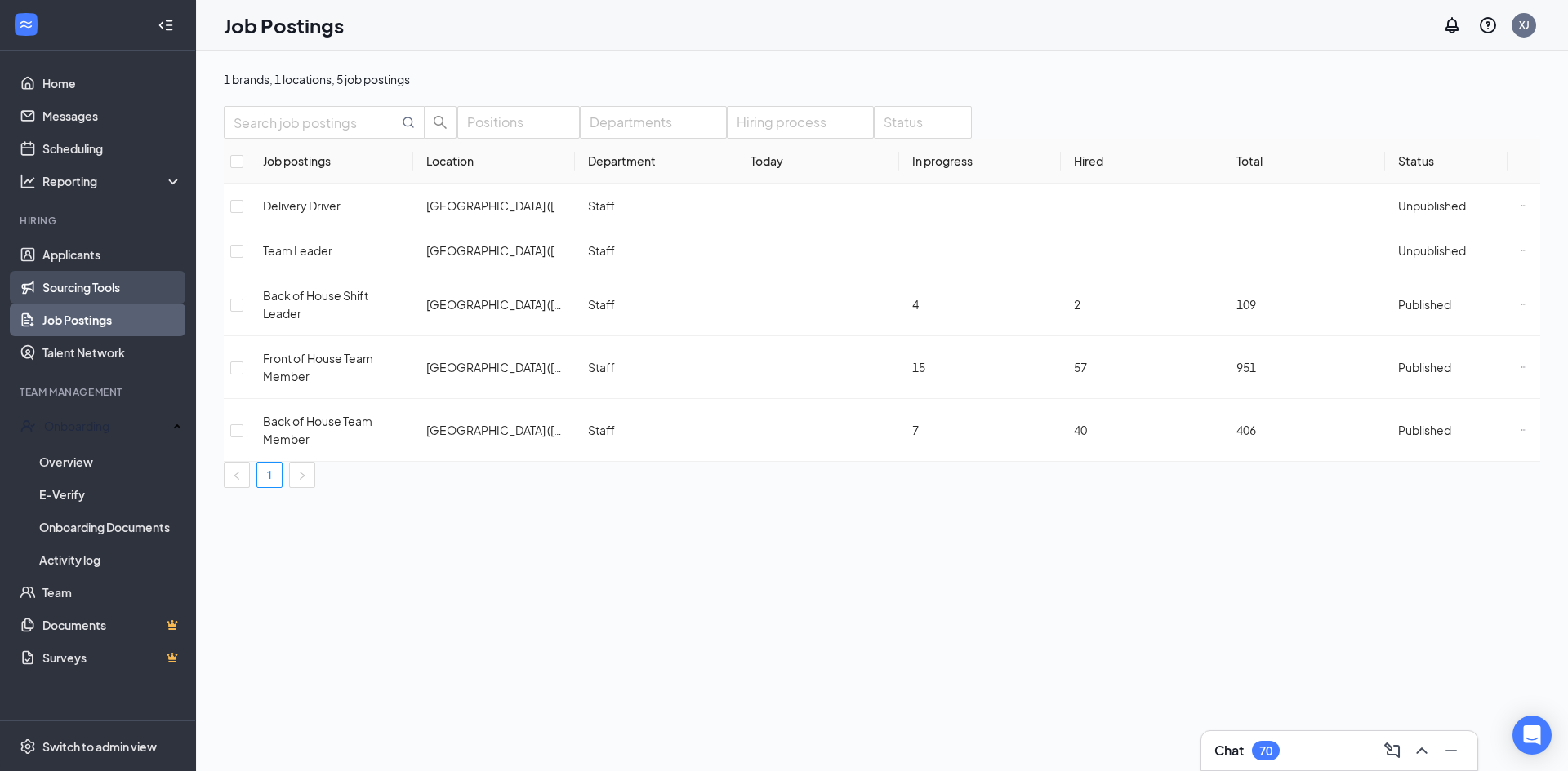
click at [63, 278] on link "Sourcing Tools" at bounding box center [111, 287] width 139 height 33
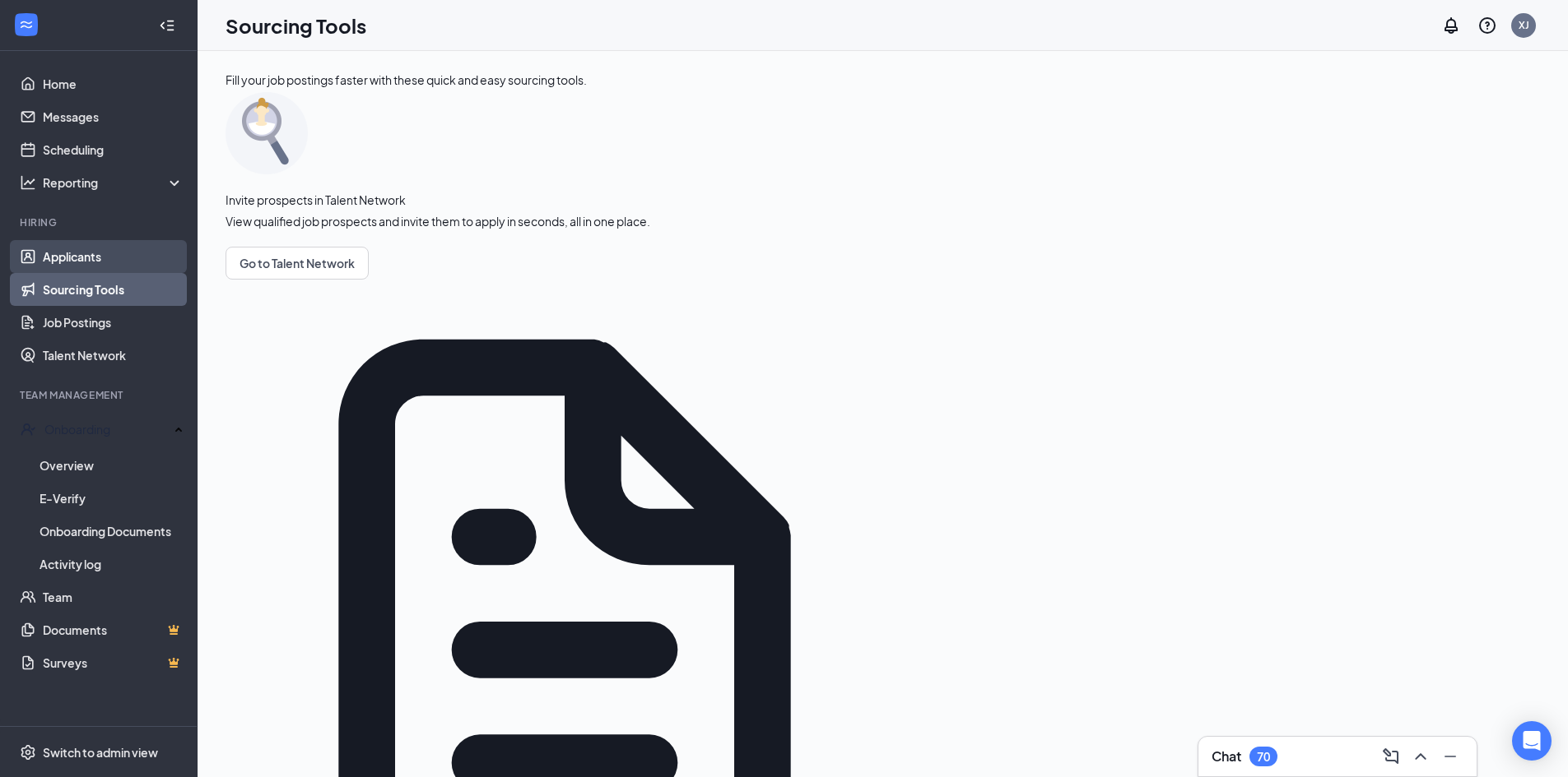
click at [73, 260] on link "Applicants" at bounding box center [112, 256] width 141 height 33
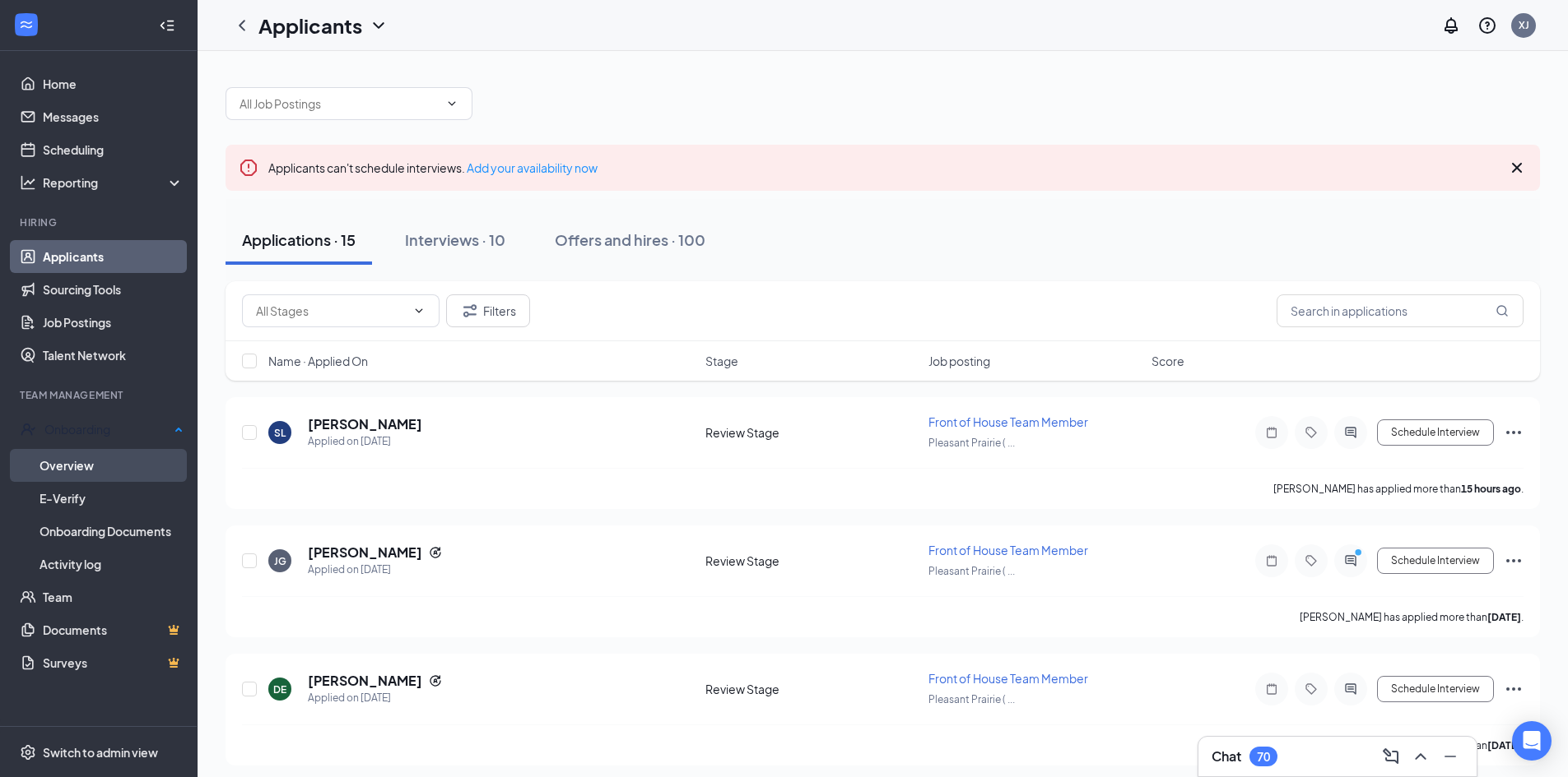
click at [141, 454] on link "Overview" at bounding box center [111, 465] width 144 height 33
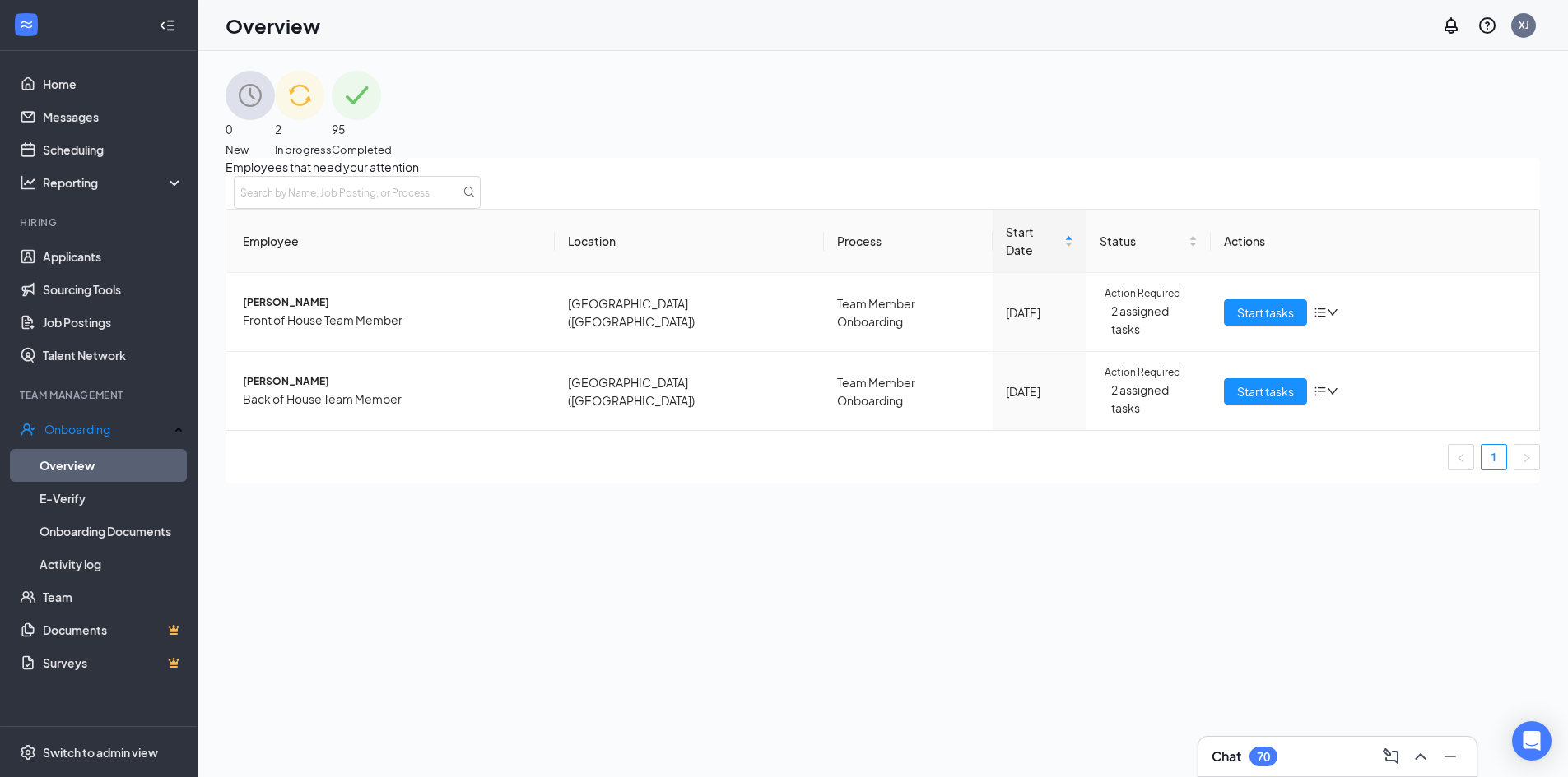
click at [331, 125] on div "2 In progress" at bounding box center [303, 114] width 57 height 87
click at [78, 267] on link "Applicants" at bounding box center [112, 256] width 141 height 33
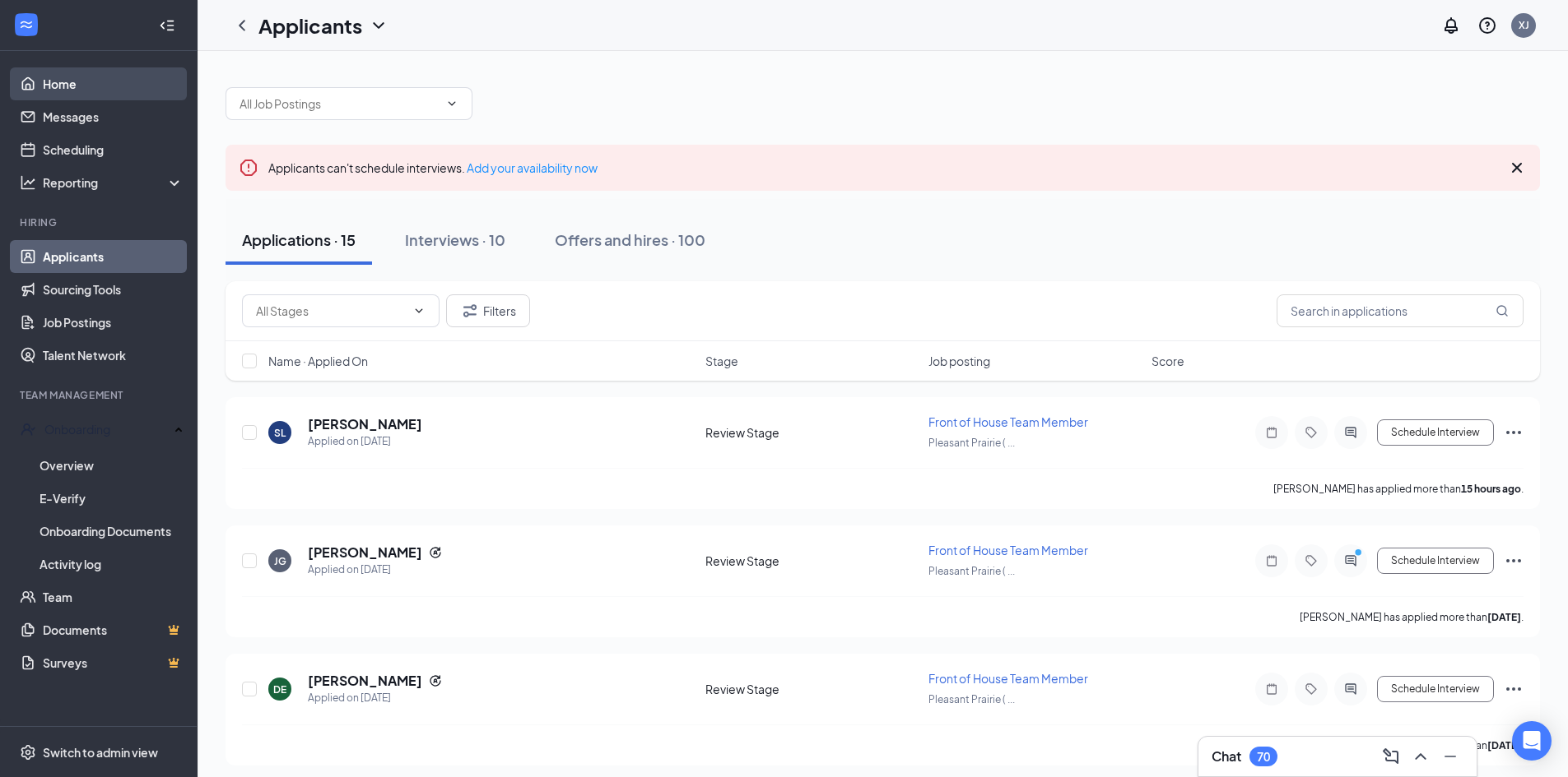
click at [109, 90] on link "Home" at bounding box center [112, 84] width 141 height 33
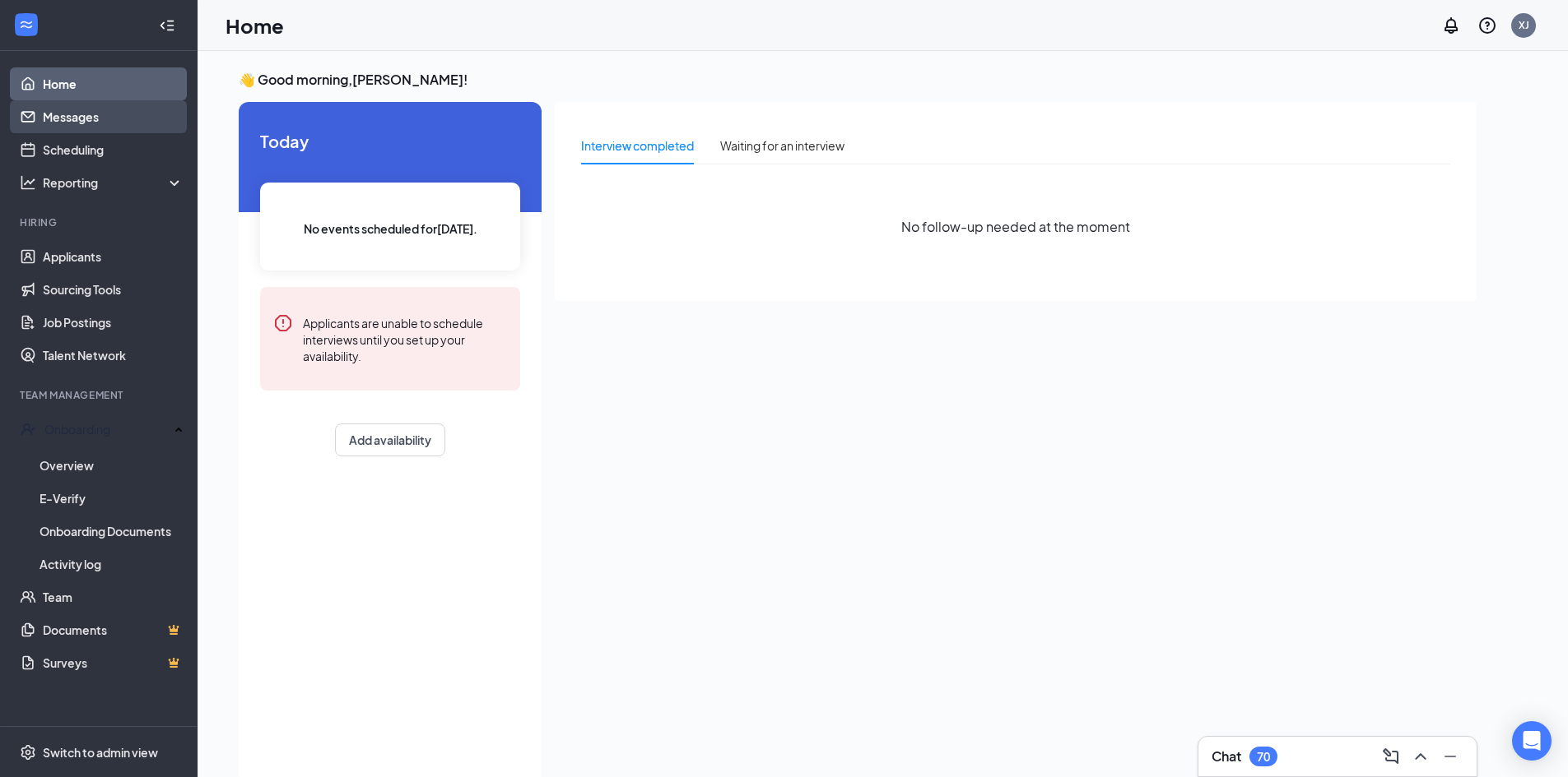
click at [105, 117] on link "Messages" at bounding box center [112, 116] width 141 height 33
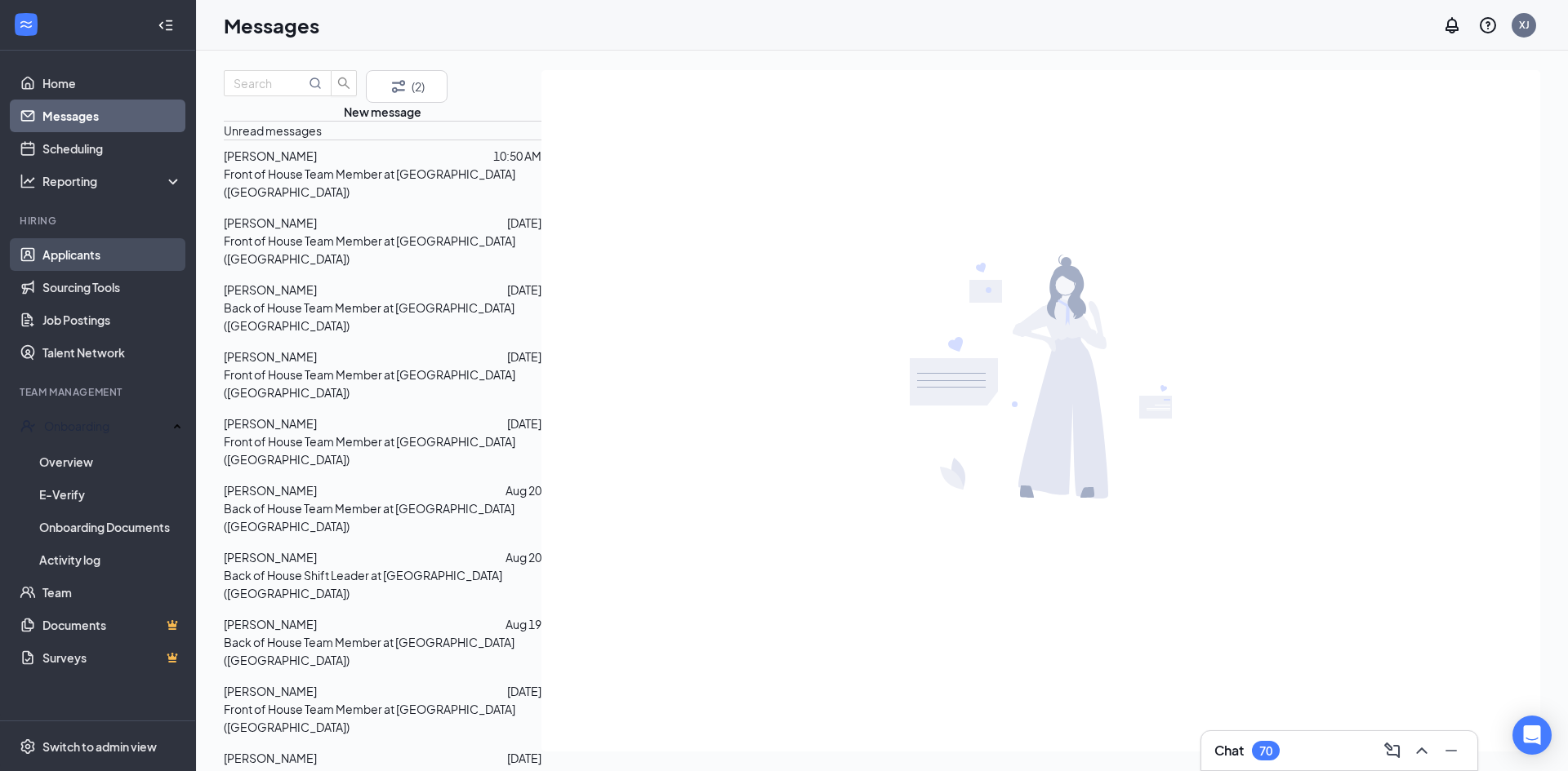
click at [122, 256] on link "Applicants" at bounding box center [111, 255] width 139 height 33
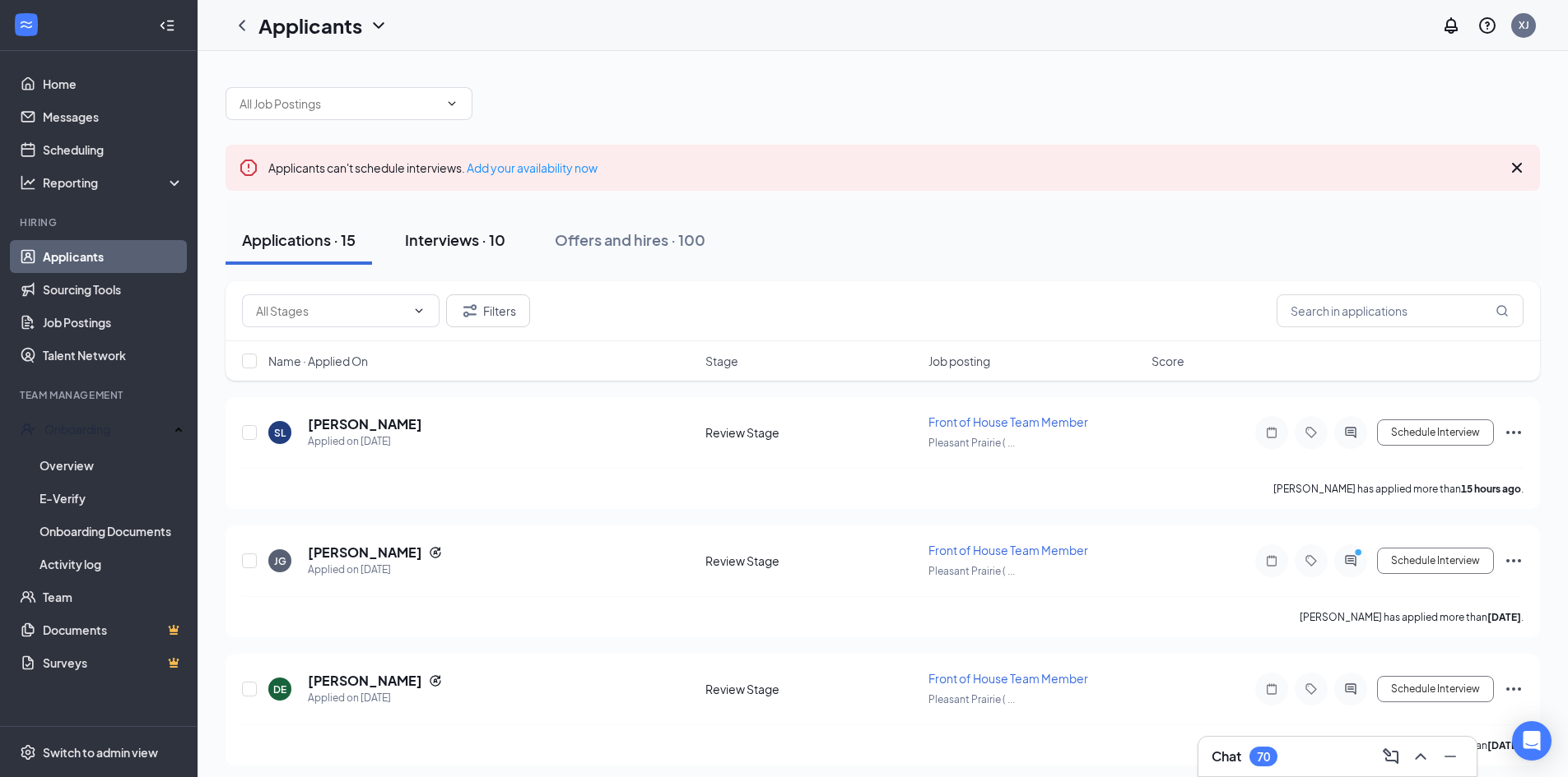
click at [454, 244] on div "Interviews · 10" at bounding box center [455, 240] width 100 height 21
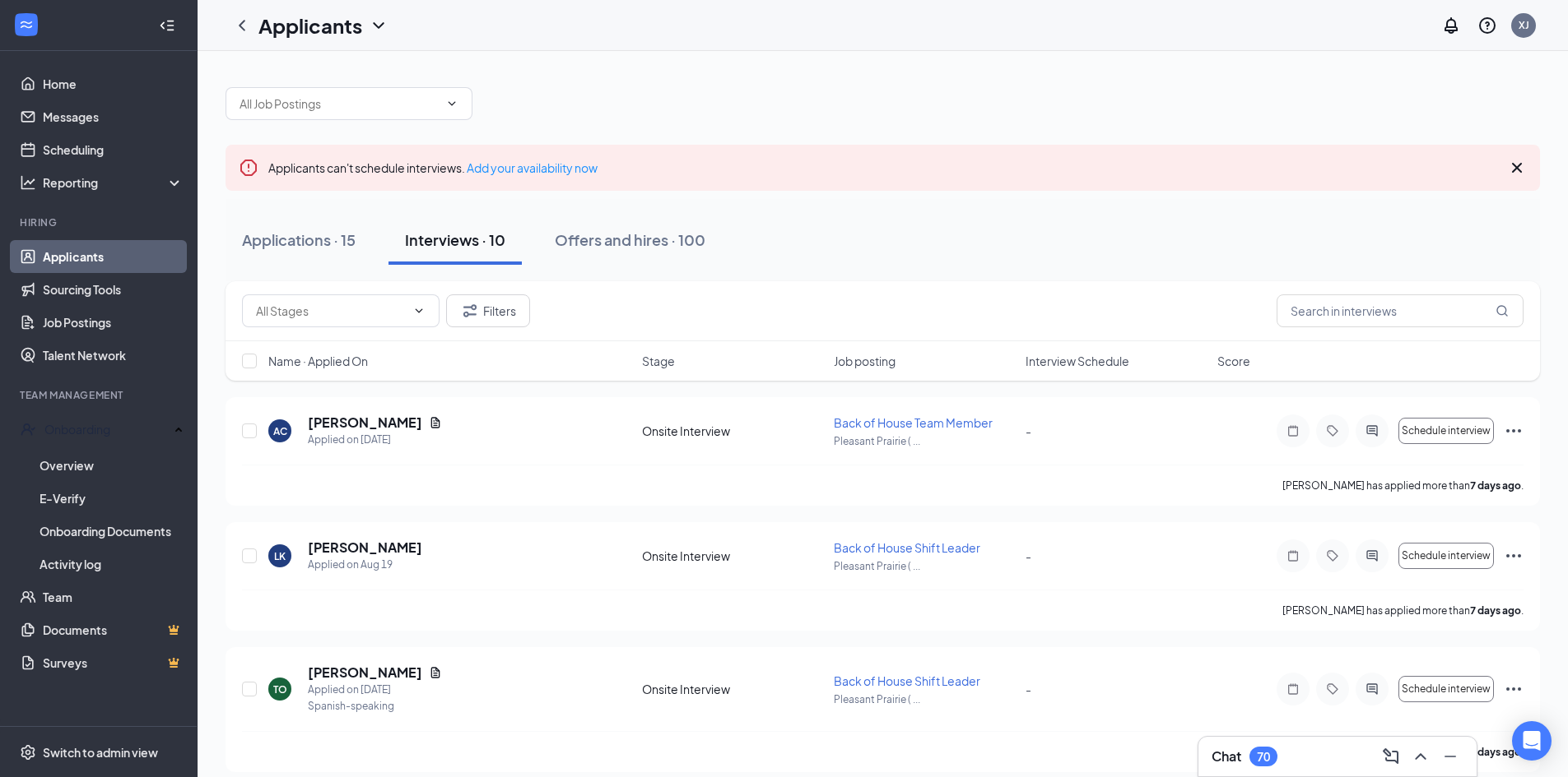
click at [1523, 171] on icon "Cross" at bounding box center [1516, 167] width 20 height 20
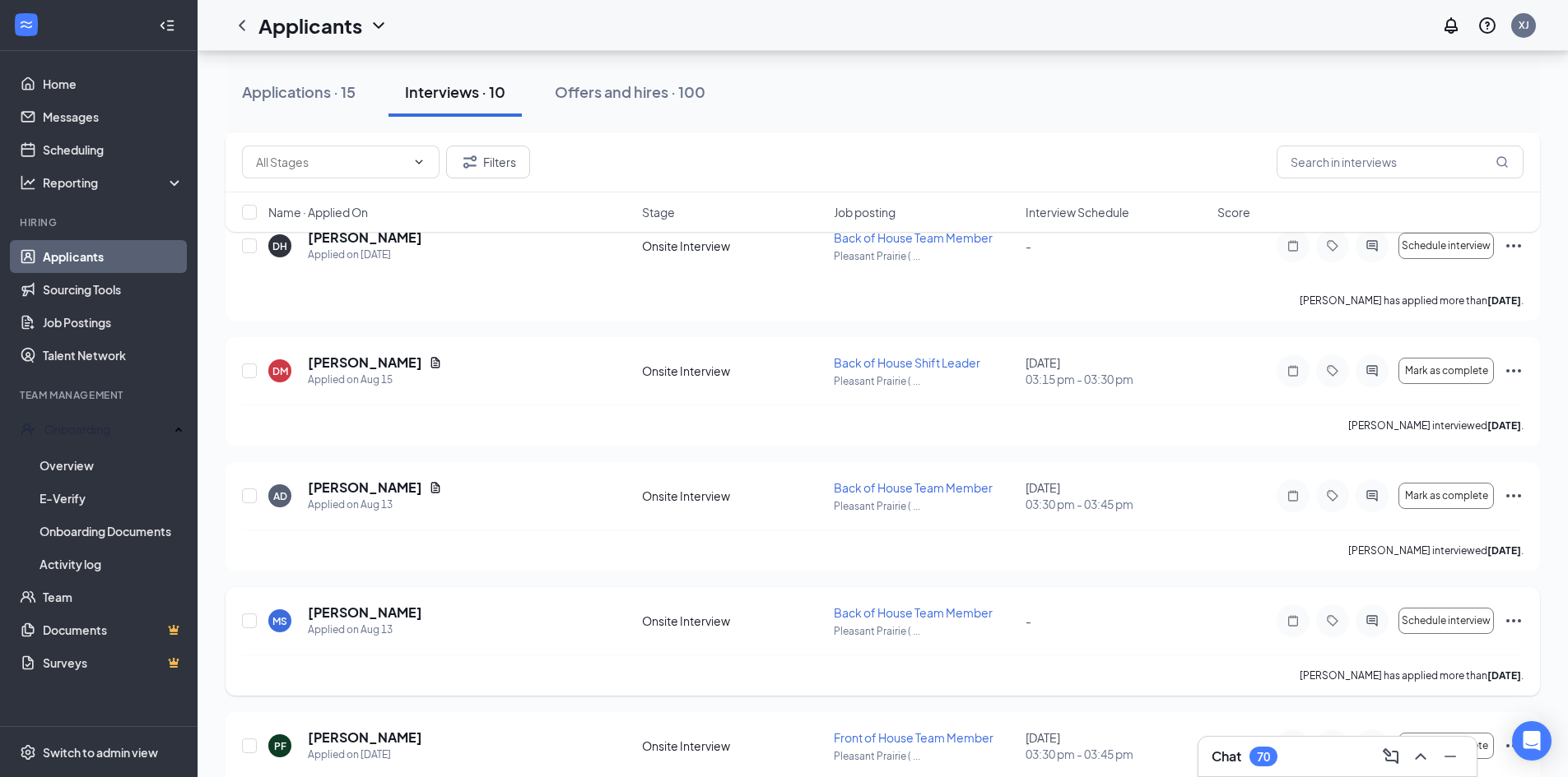
scroll to position [811, 0]
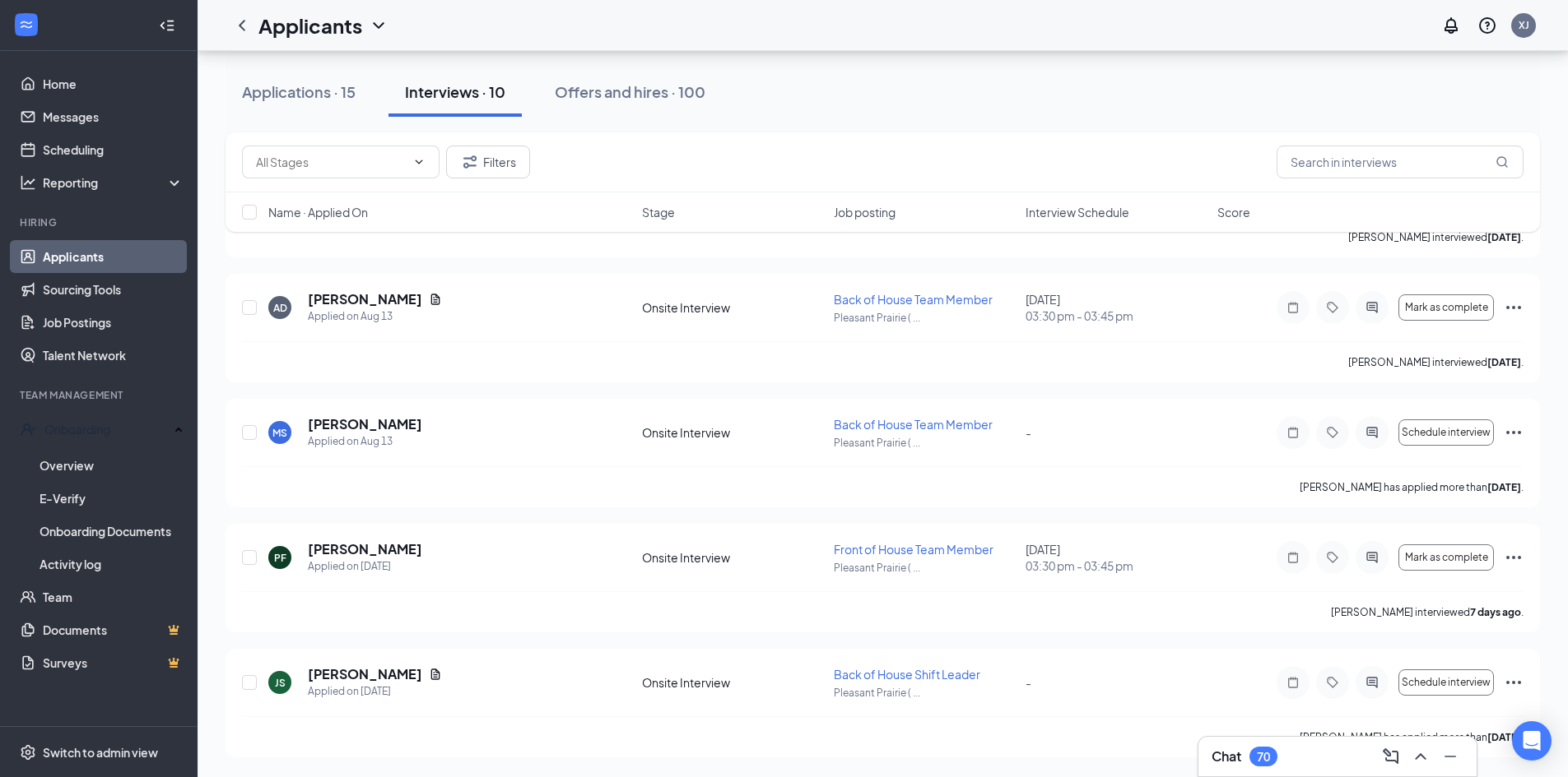
click at [1235, 754] on h3 "Chat" at bounding box center [1226, 756] width 29 height 18
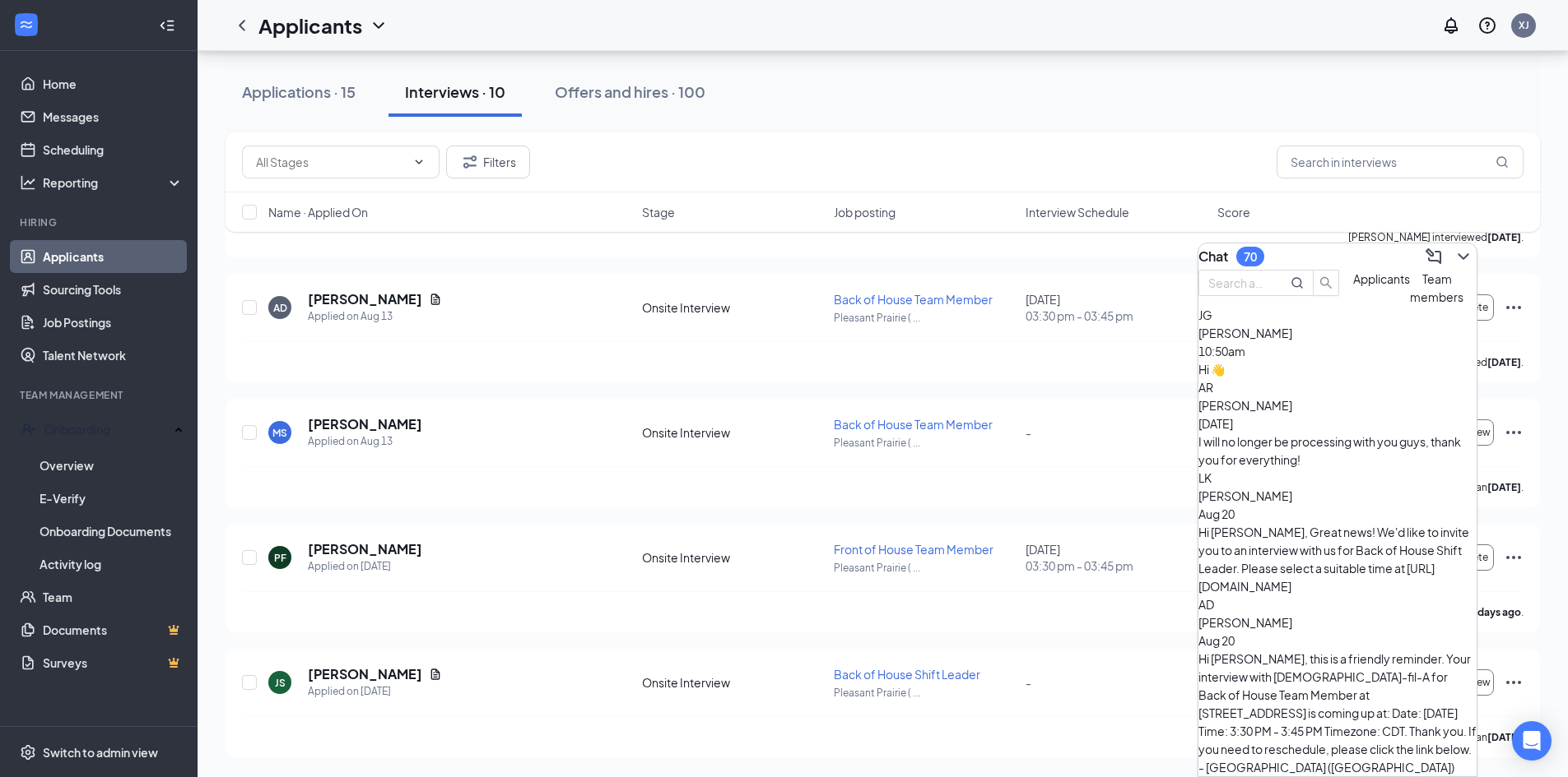
click at [742, 109] on div "Applications · 15 Interviews · 10 Offers and hires · 100" at bounding box center [882, 92] width 1314 height 49
click at [952, 146] on div "Filters" at bounding box center [882, 161] width 1281 height 33
drag, startPoint x: 1110, startPoint y: 110, endPoint x: 1111, endPoint y: 119, distance: 9.1
click at [1111, 119] on div "Applications · 15 Interviews · 10 Offers and hires · 100" at bounding box center [882, 91] width 1314 height 82
click at [1453, 257] on icon "ChevronDown" at bounding box center [1462, 256] width 20 height 20
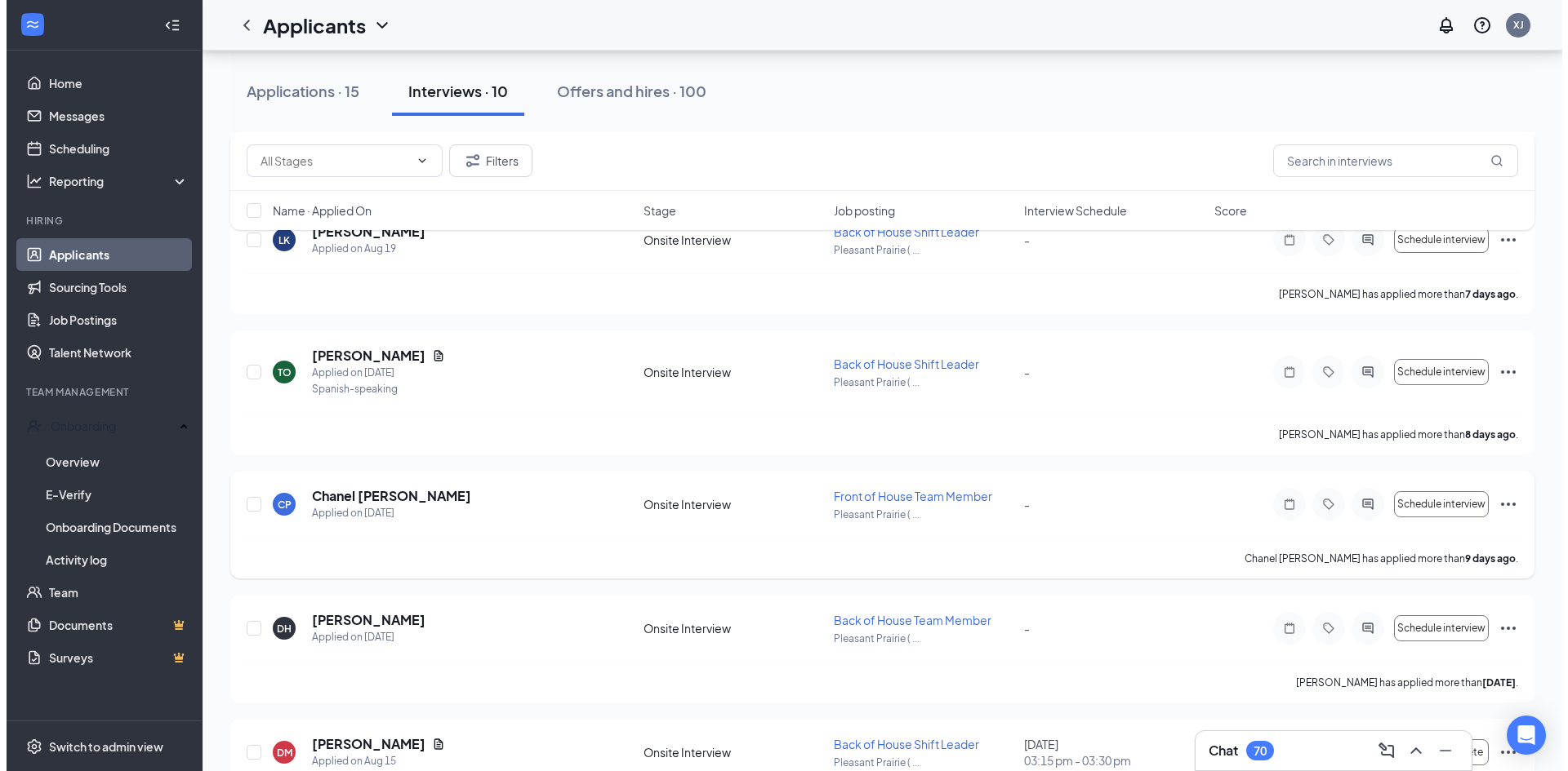
scroll to position [0, 0]
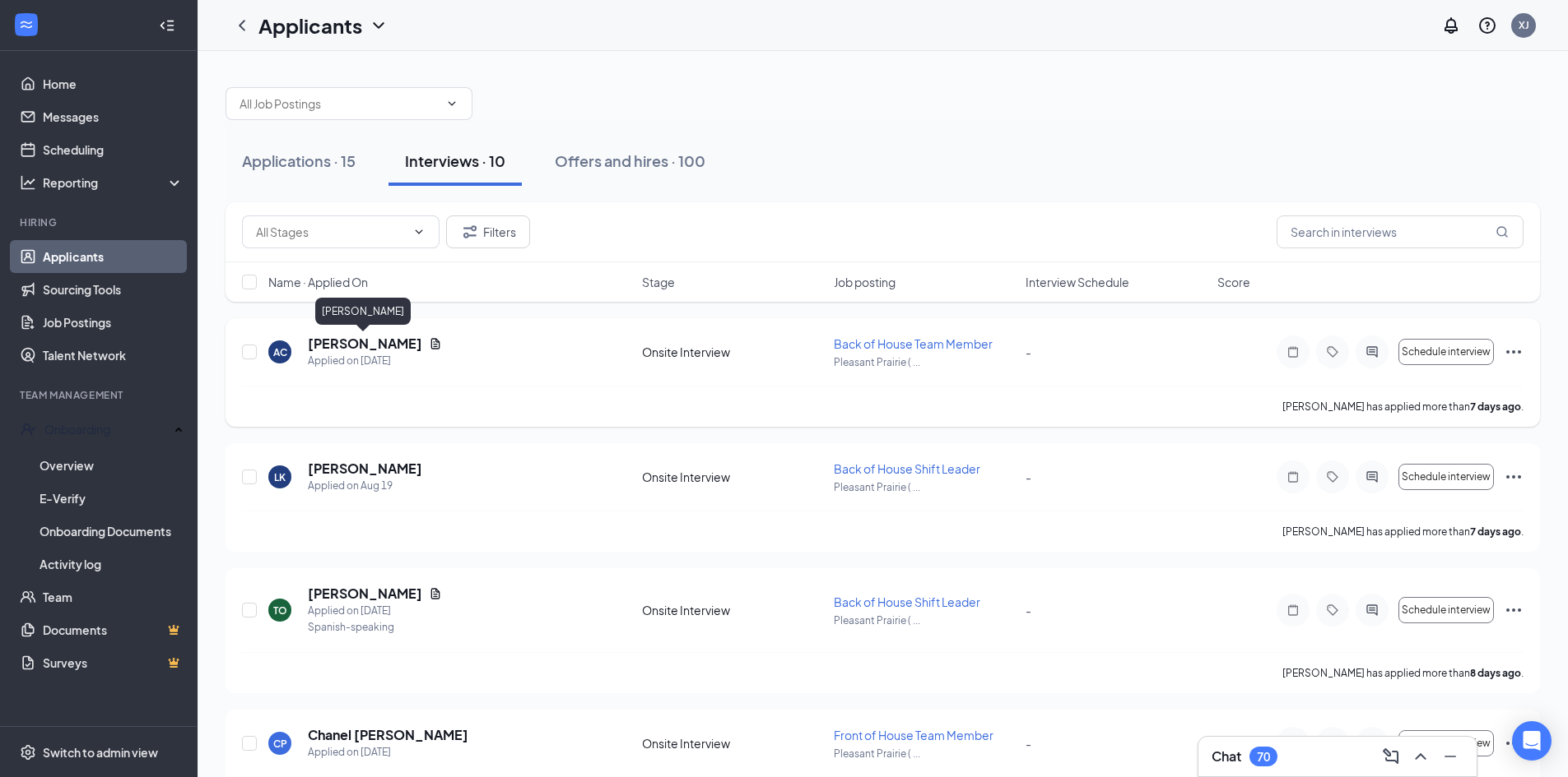
click at [358, 349] on h5 "[PERSON_NAME]" at bounding box center [364, 343] width 114 height 18
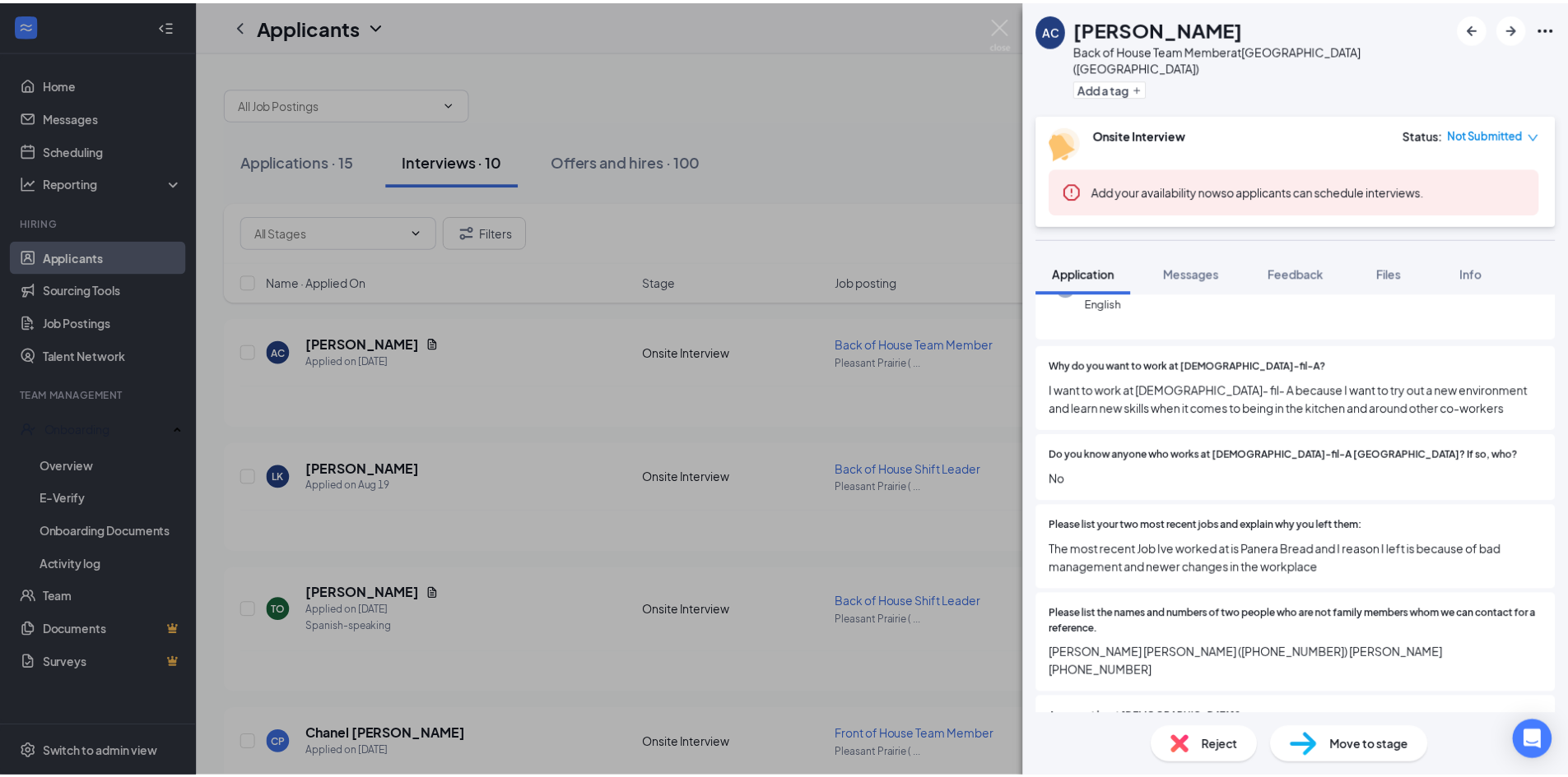
scroll to position [411, 0]
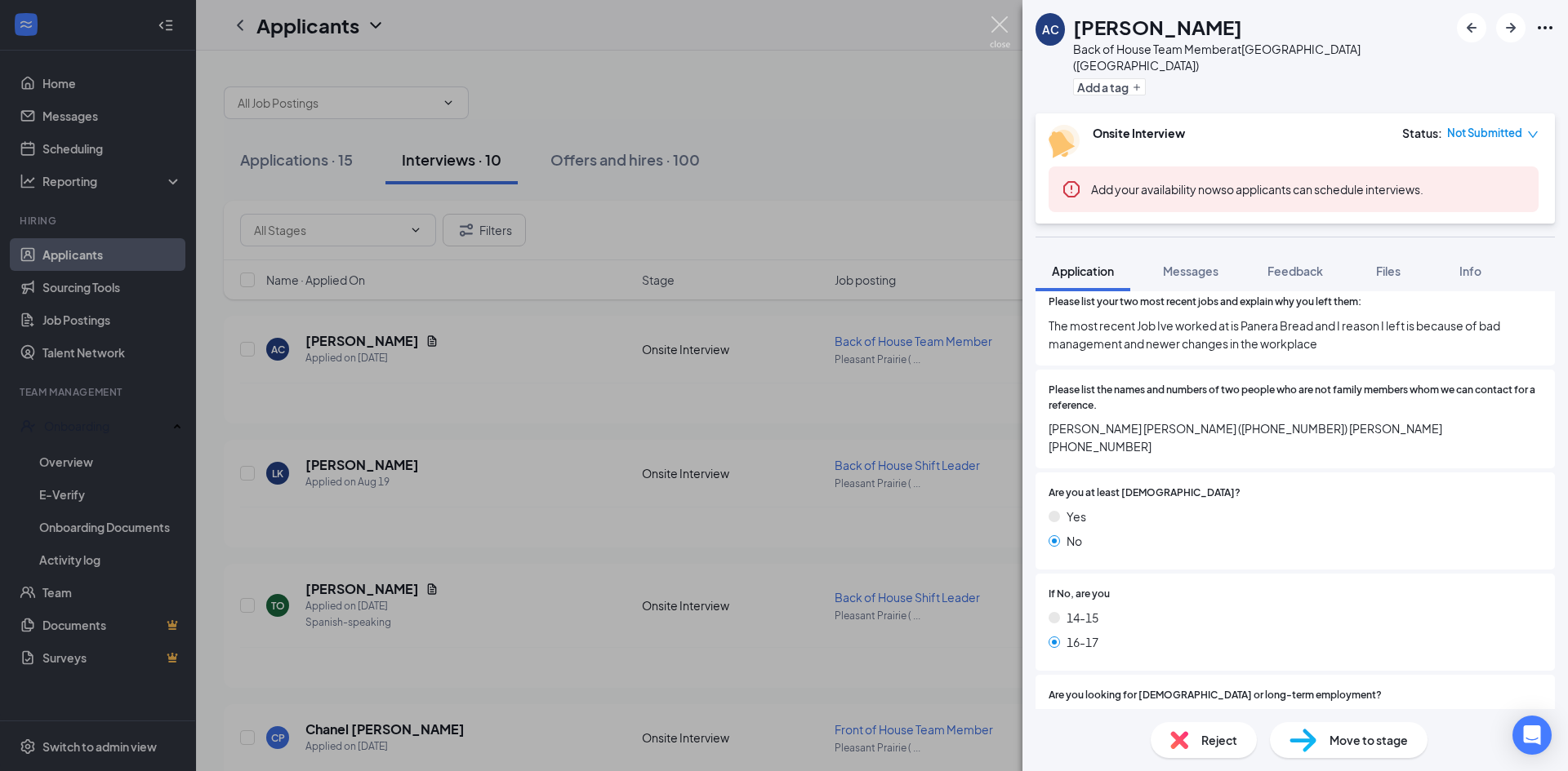
click at [1000, 30] on img at bounding box center [1000, 32] width 21 height 32
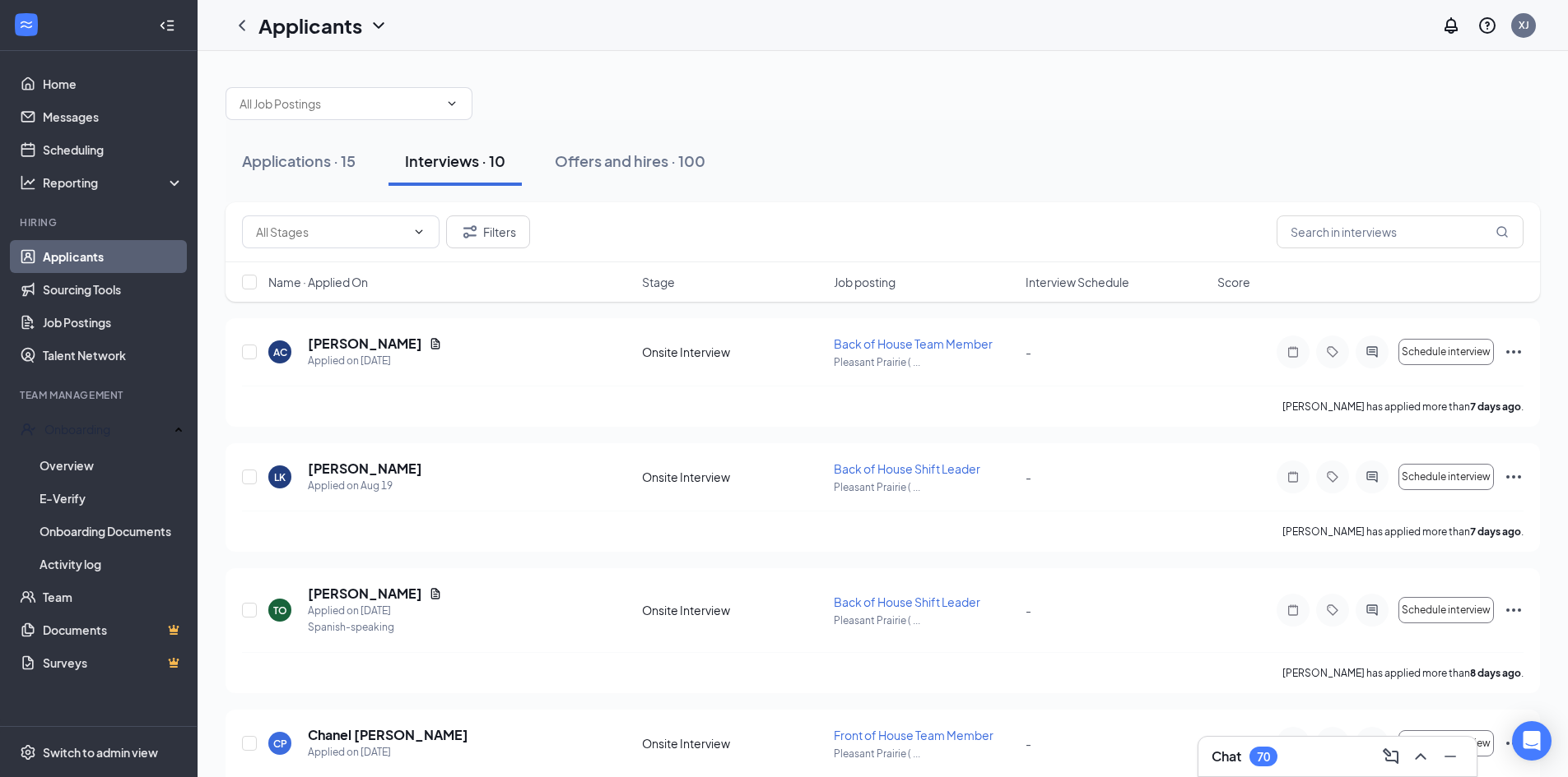
click at [1263, 757] on div "70" at bounding box center [1263, 756] width 13 height 14
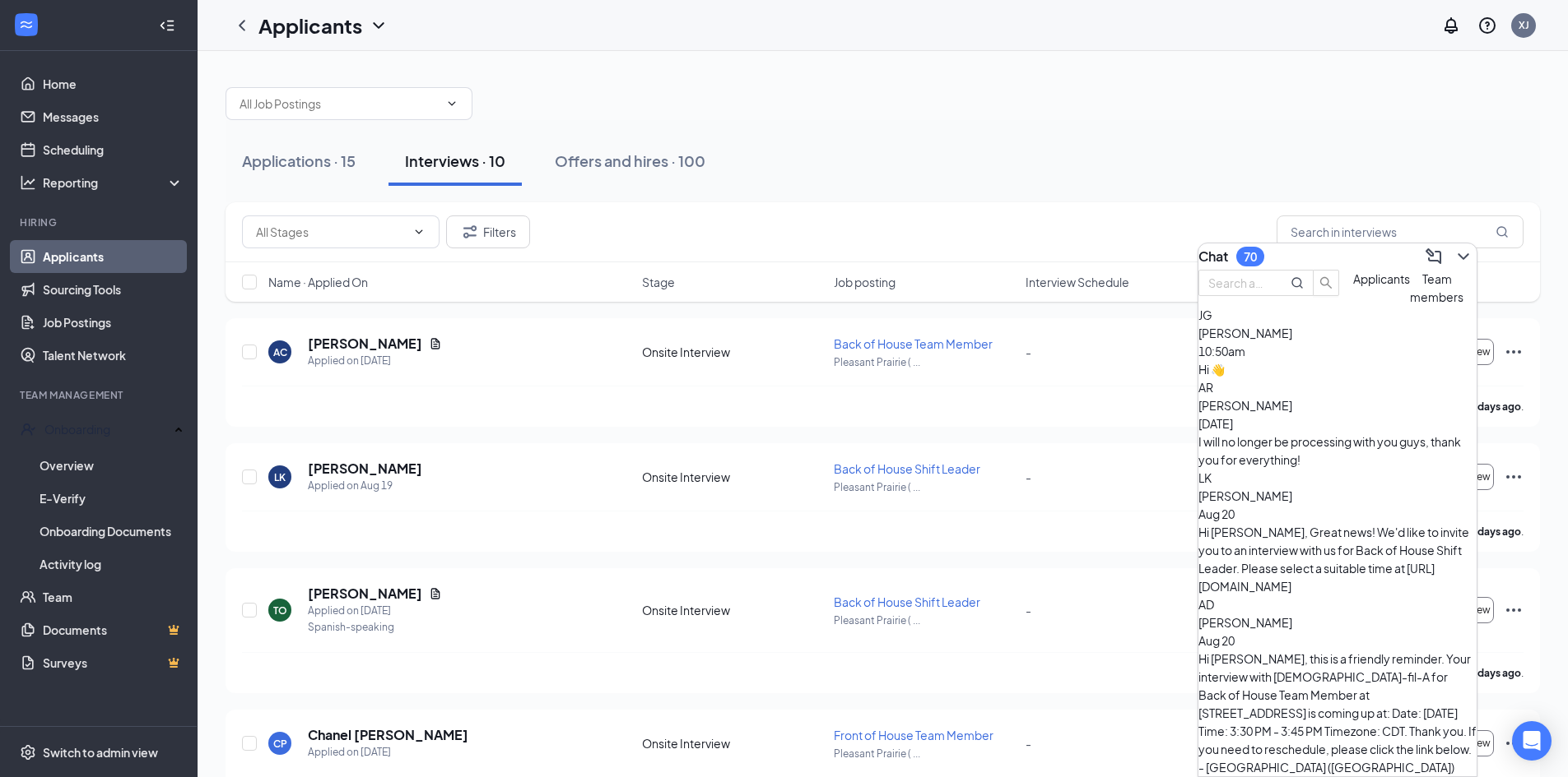
click at [1078, 133] on div "Applications · 15 Interviews · 10 Offers and hires · 100" at bounding box center [882, 160] width 1314 height 82
drag, startPoint x: 1200, startPoint y: 145, endPoint x: 1213, endPoint y: 153, distance: 15.3
click at [1206, 148] on div "Applications · 15 Interviews · 10 Offers and hires · 100" at bounding box center [882, 161] width 1314 height 49
click at [1461, 254] on button at bounding box center [1463, 256] width 26 height 26
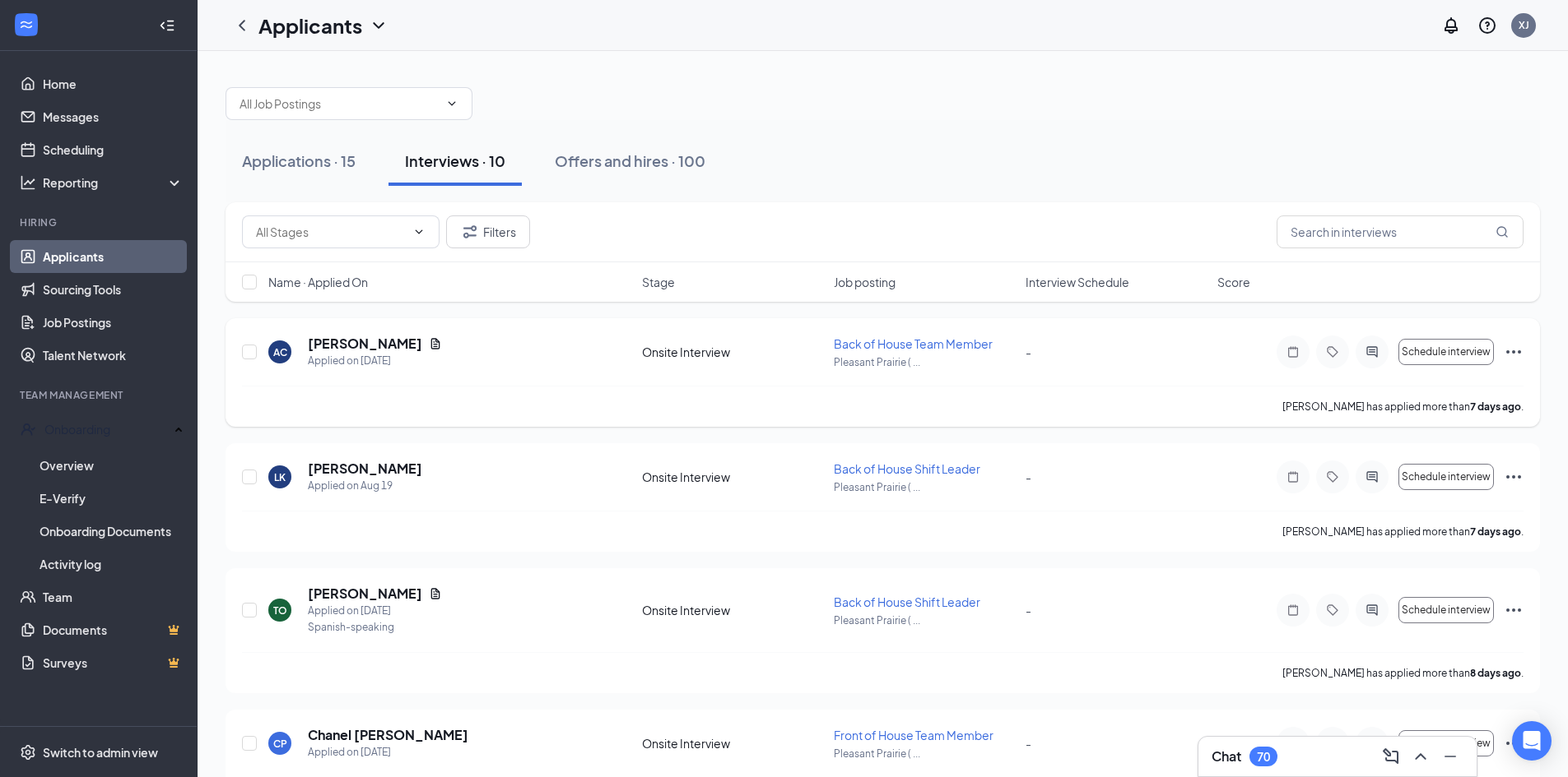
click at [1159, 366] on div "AC [PERSON_NAME] Applied on [DATE] Onsite Interview Back of House Team Member […" at bounding box center [882, 360] width 1281 height 51
click at [1510, 352] on icon "Ellipses" at bounding box center [1513, 352] width 20 height 20
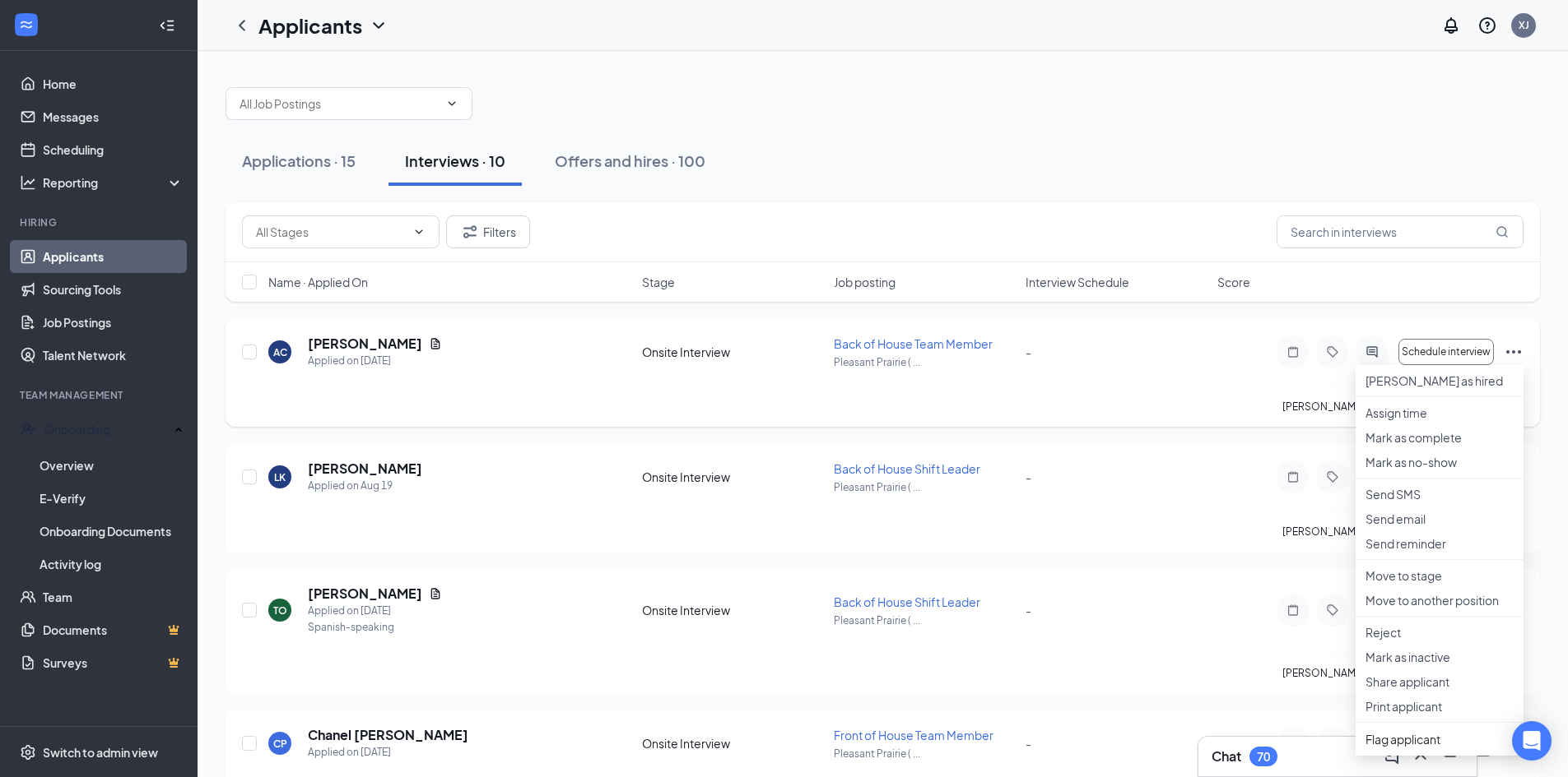
click at [1510, 351] on icon "Ellipses" at bounding box center [1513, 352] width 20 height 20
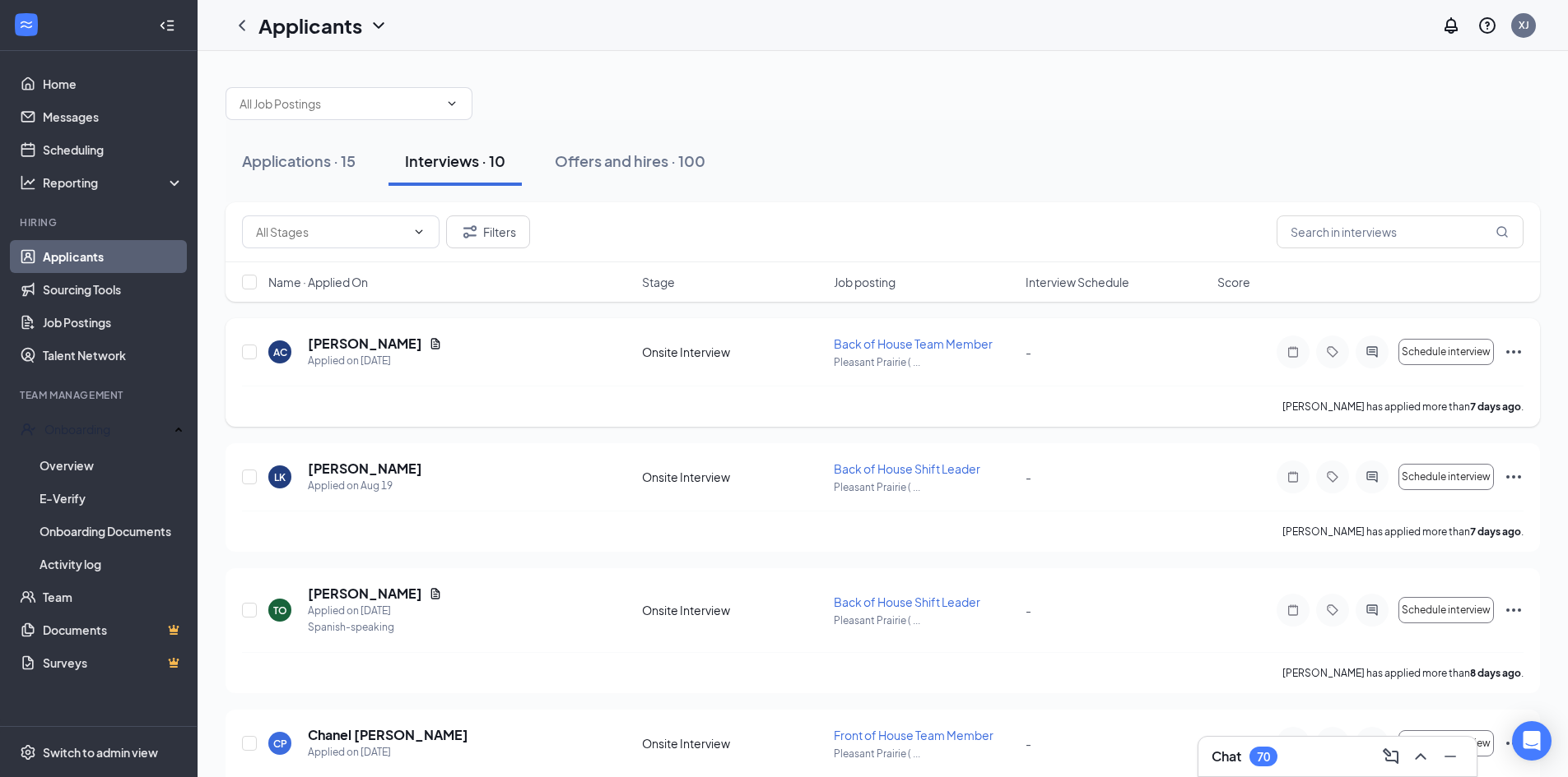
click at [455, 378] on div "AC [PERSON_NAME] Applied on [DATE] Onsite Interview Back of House Team Member […" at bounding box center [882, 360] width 1281 height 51
click at [391, 341] on h5 "[PERSON_NAME]" at bounding box center [364, 343] width 114 height 18
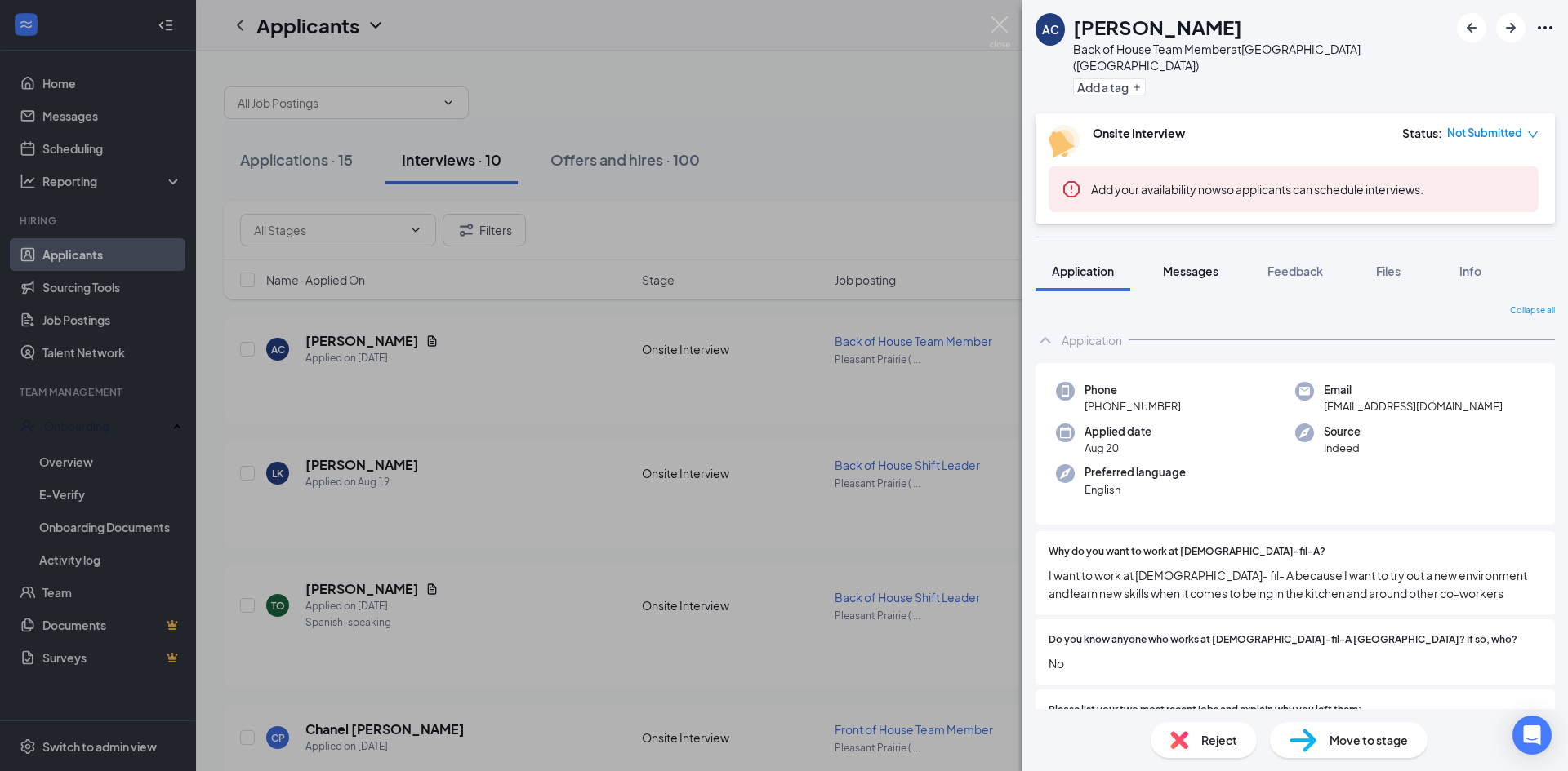
drag, startPoint x: 1209, startPoint y: 258, endPoint x: 1218, endPoint y: 258, distance: 9.0
click at [1208, 264] on span "Messages" at bounding box center [1190, 271] width 55 height 15
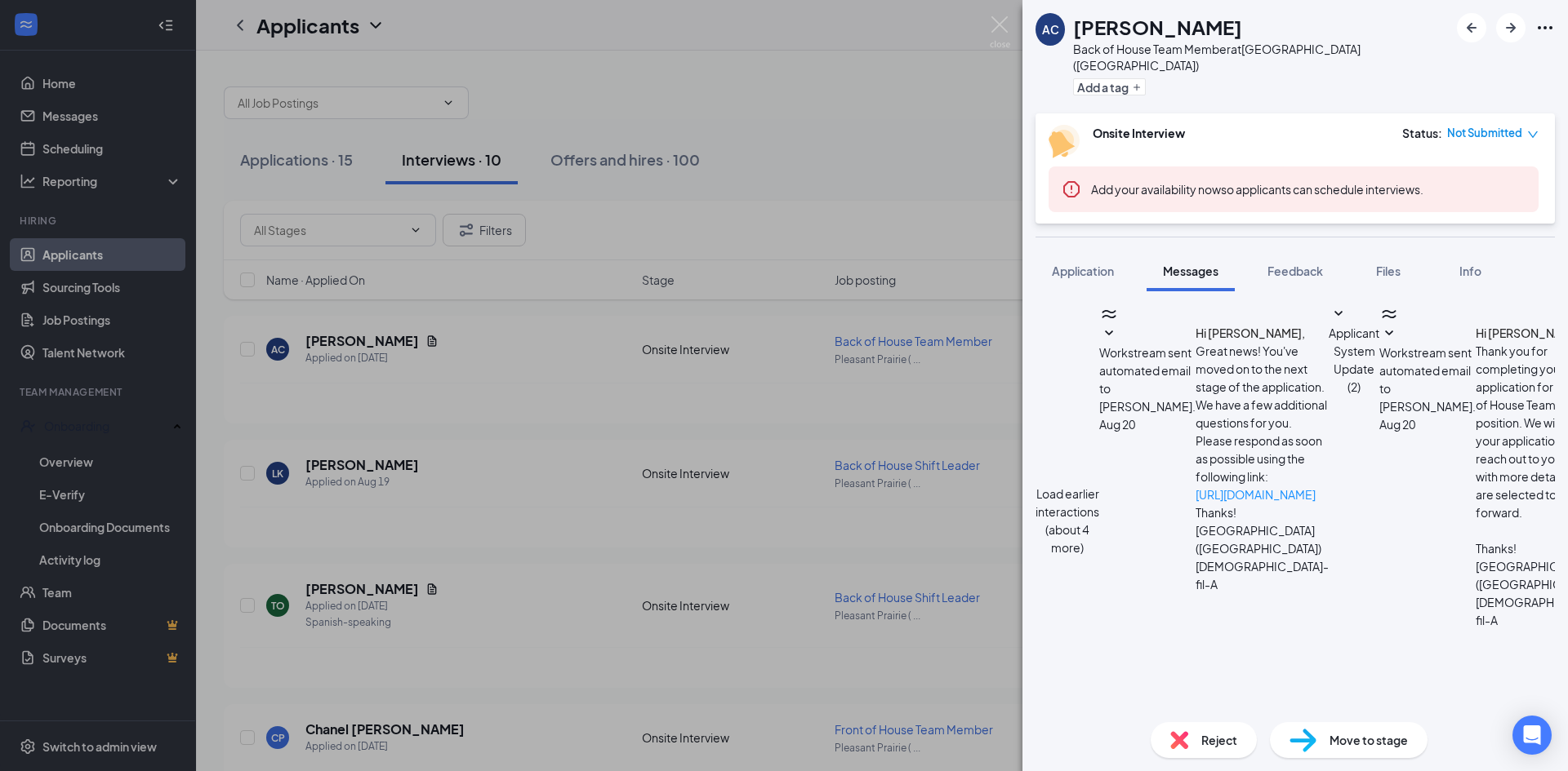
scroll to position [442, 0]
drag, startPoint x: 1119, startPoint y: 505, endPoint x: 1330, endPoint y: 523, distance: 211.8
drag, startPoint x: 1123, startPoint y: 505, endPoint x: 1342, endPoint y: 506, distance: 219.0
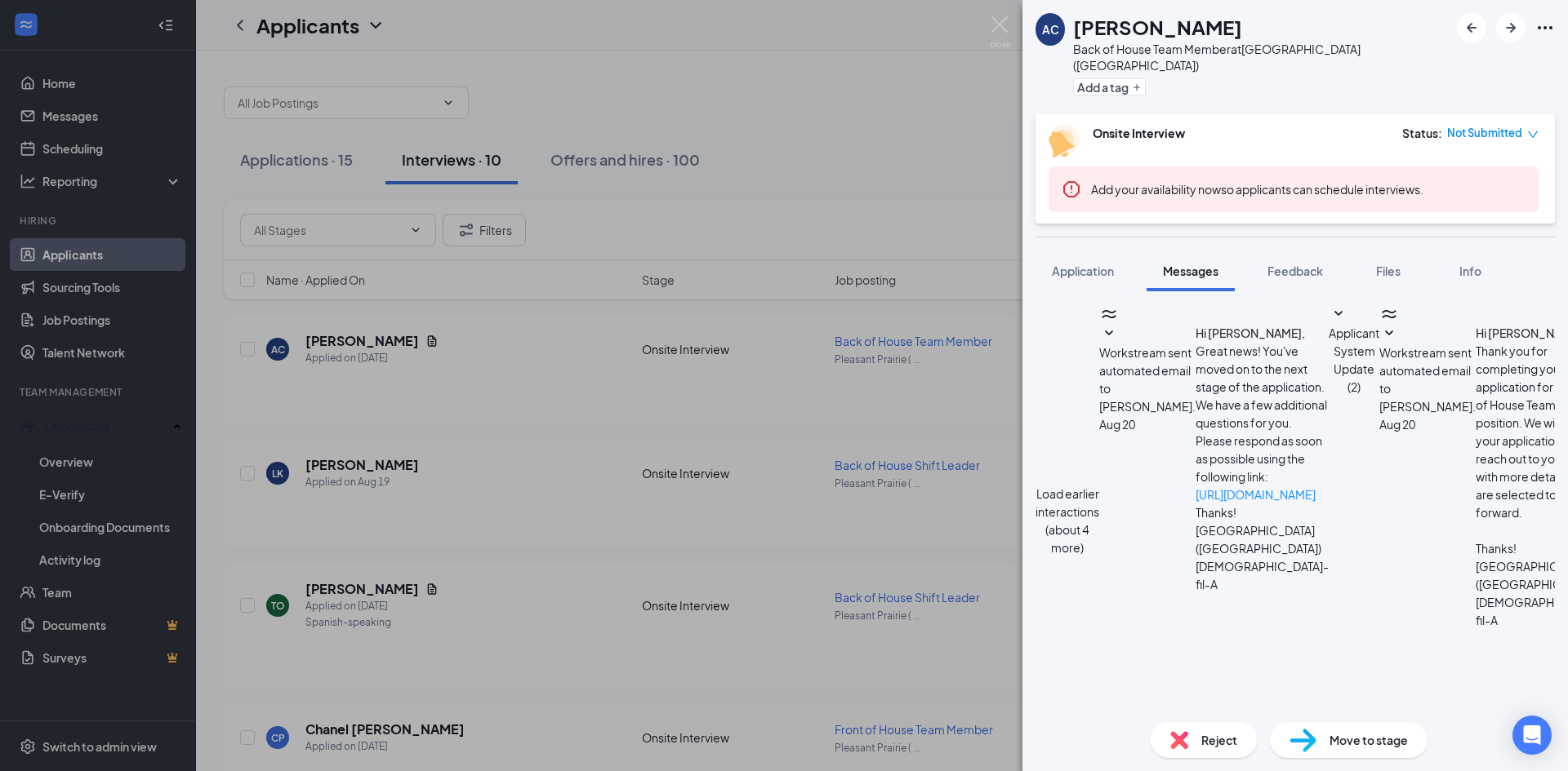
scroll to position [523, 0]
drag, startPoint x: 1147, startPoint y: 365, endPoint x: 1349, endPoint y: 397, distance: 204.5
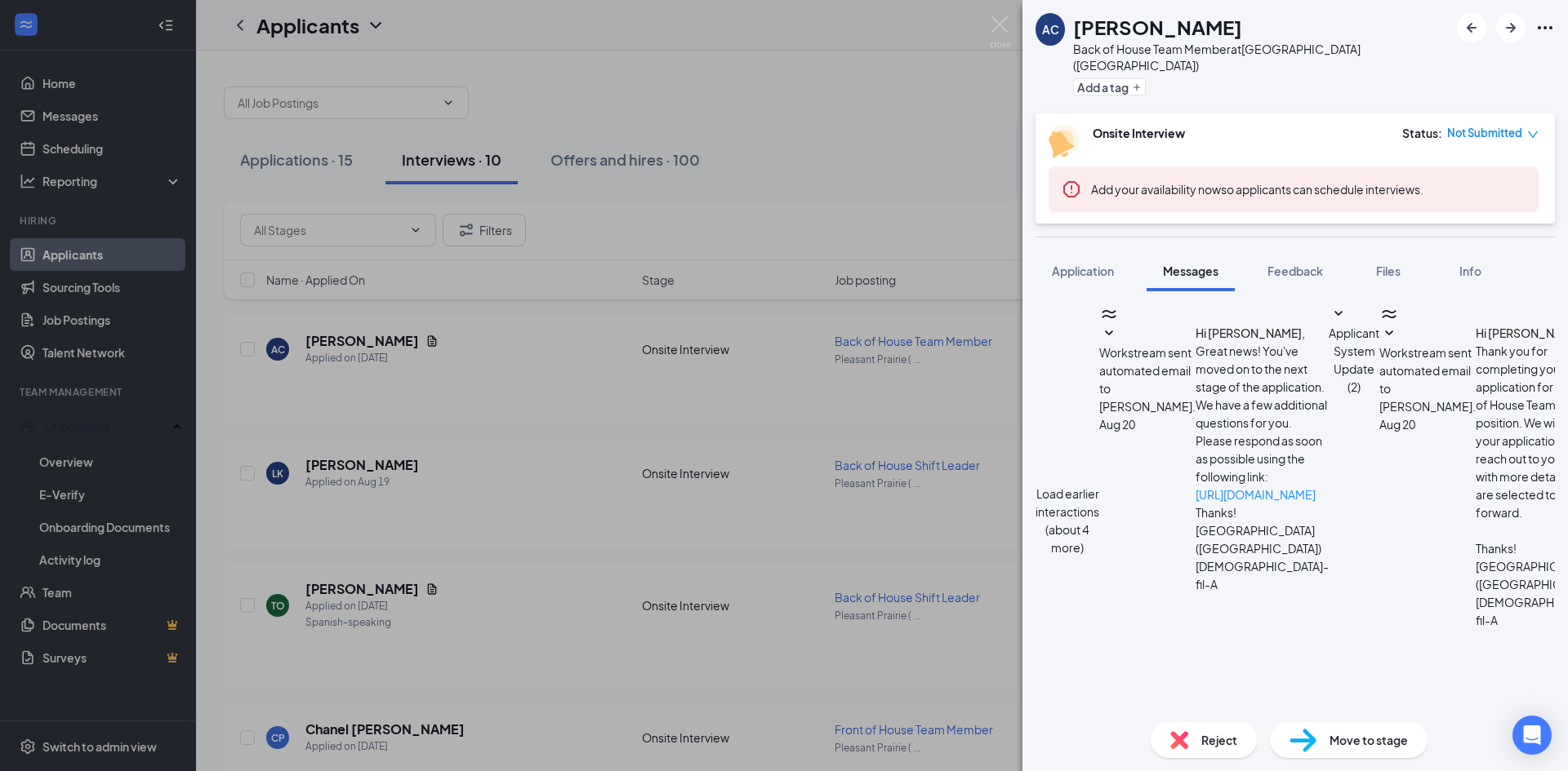
drag, startPoint x: 1147, startPoint y: 361, endPoint x: 1326, endPoint y: 402, distance: 183.6
drag, startPoint x: 1143, startPoint y: 365, endPoint x: 1326, endPoint y: 406, distance: 187.5
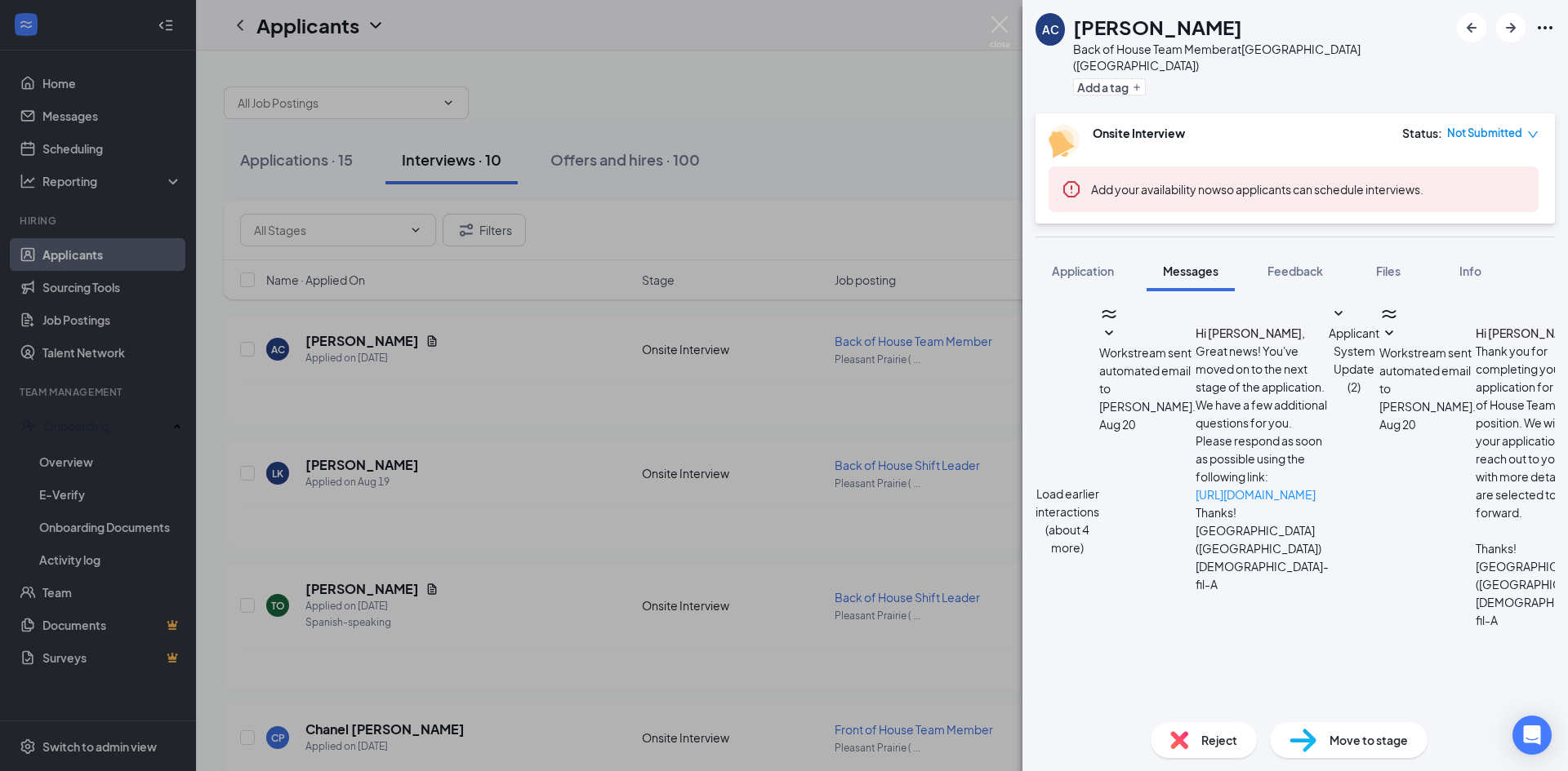
drag, startPoint x: 1140, startPoint y: 366, endPoint x: 1259, endPoint y: 374, distance: 119.3
drag, startPoint x: 1147, startPoint y: 513, endPoint x: 1295, endPoint y: 508, distance: 148.1
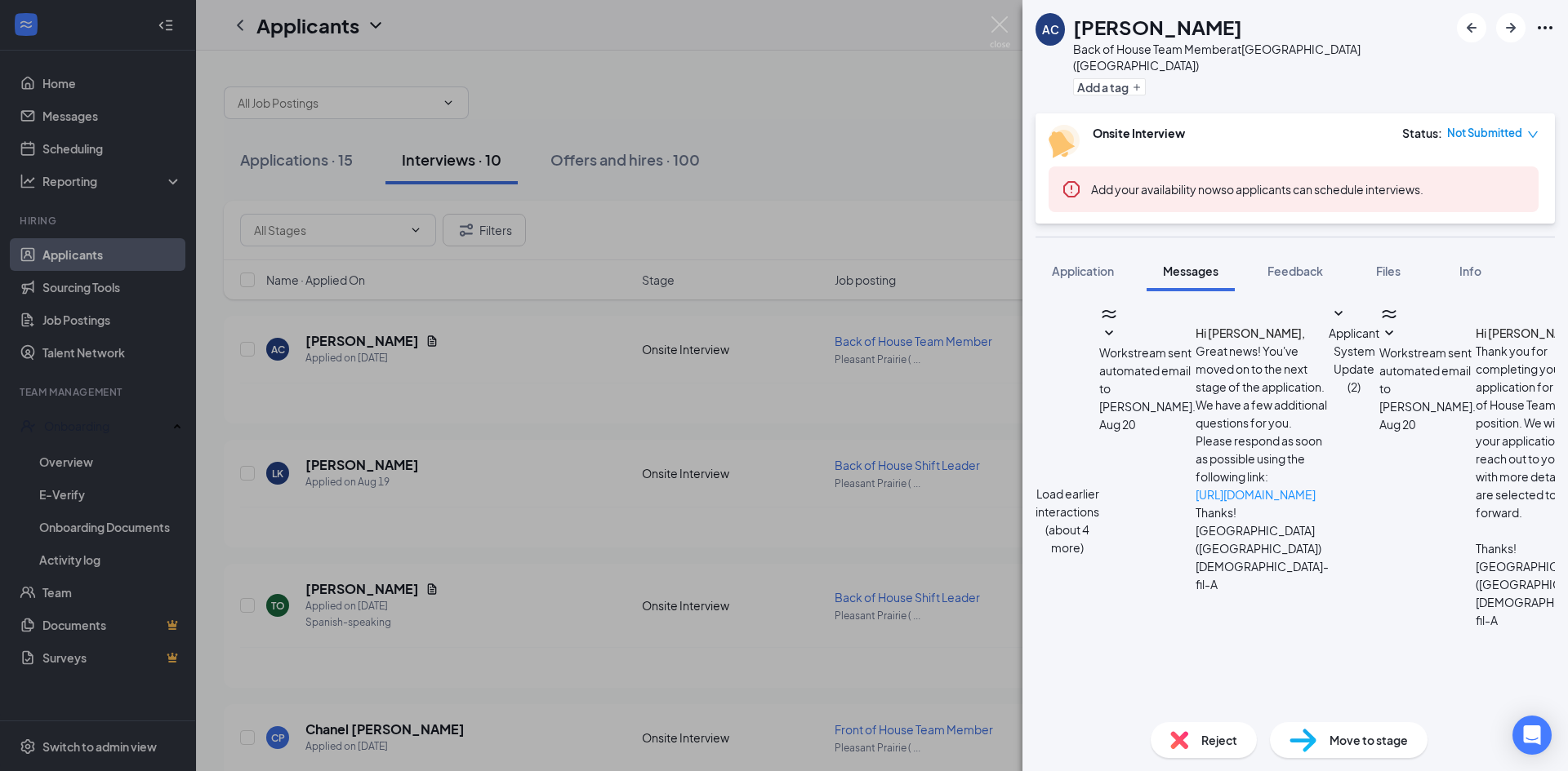
drag, startPoint x: 1124, startPoint y: 502, endPoint x: 1331, endPoint y: 503, distance: 207.0
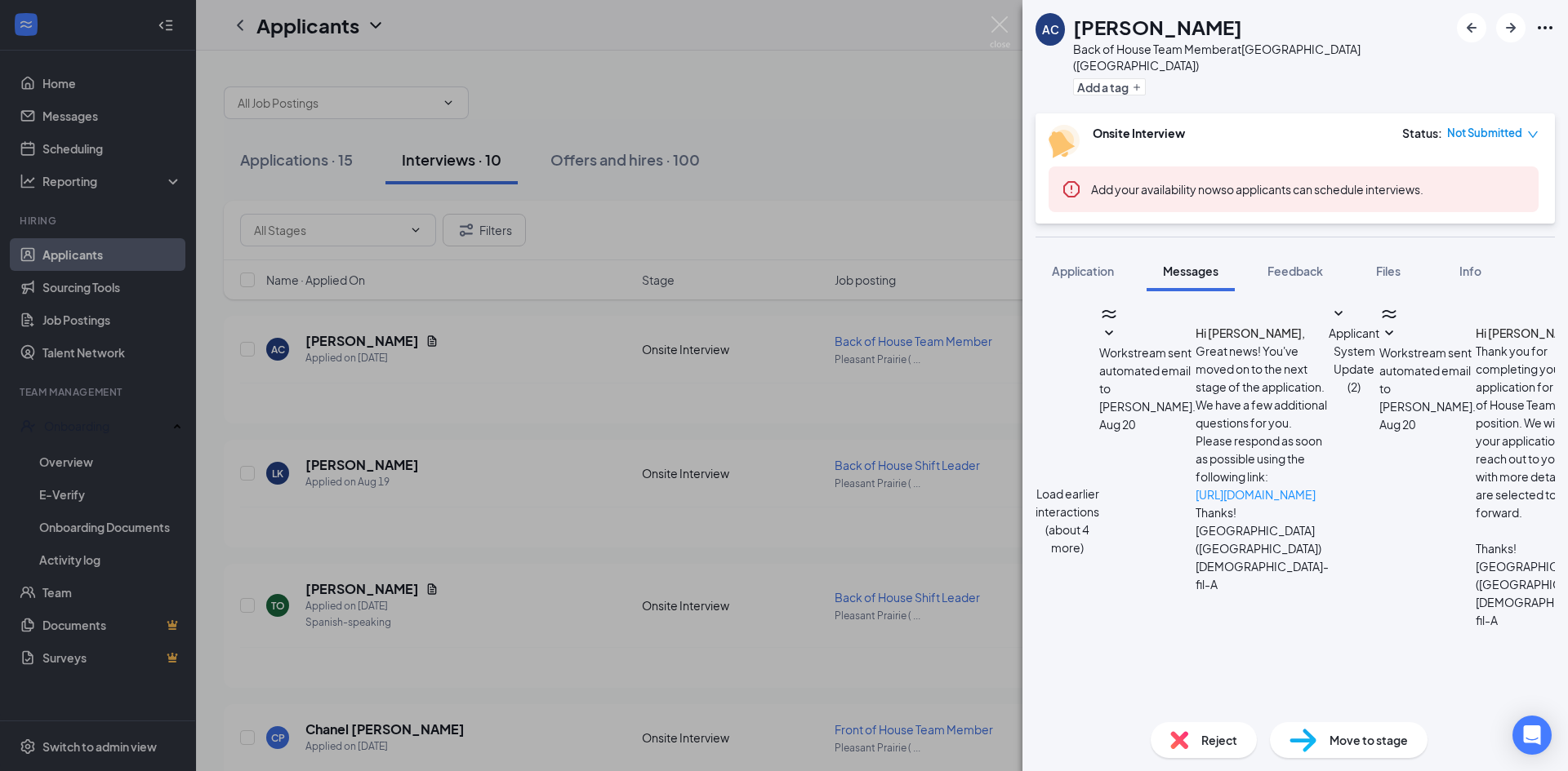
drag, startPoint x: 1145, startPoint y: 364, endPoint x: 1370, endPoint y: 422, distance: 232.4
drag, startPoint x: 1142, startPoint y: 363, endPoint x: 1340, endPoint y: 421, distance: 206.3
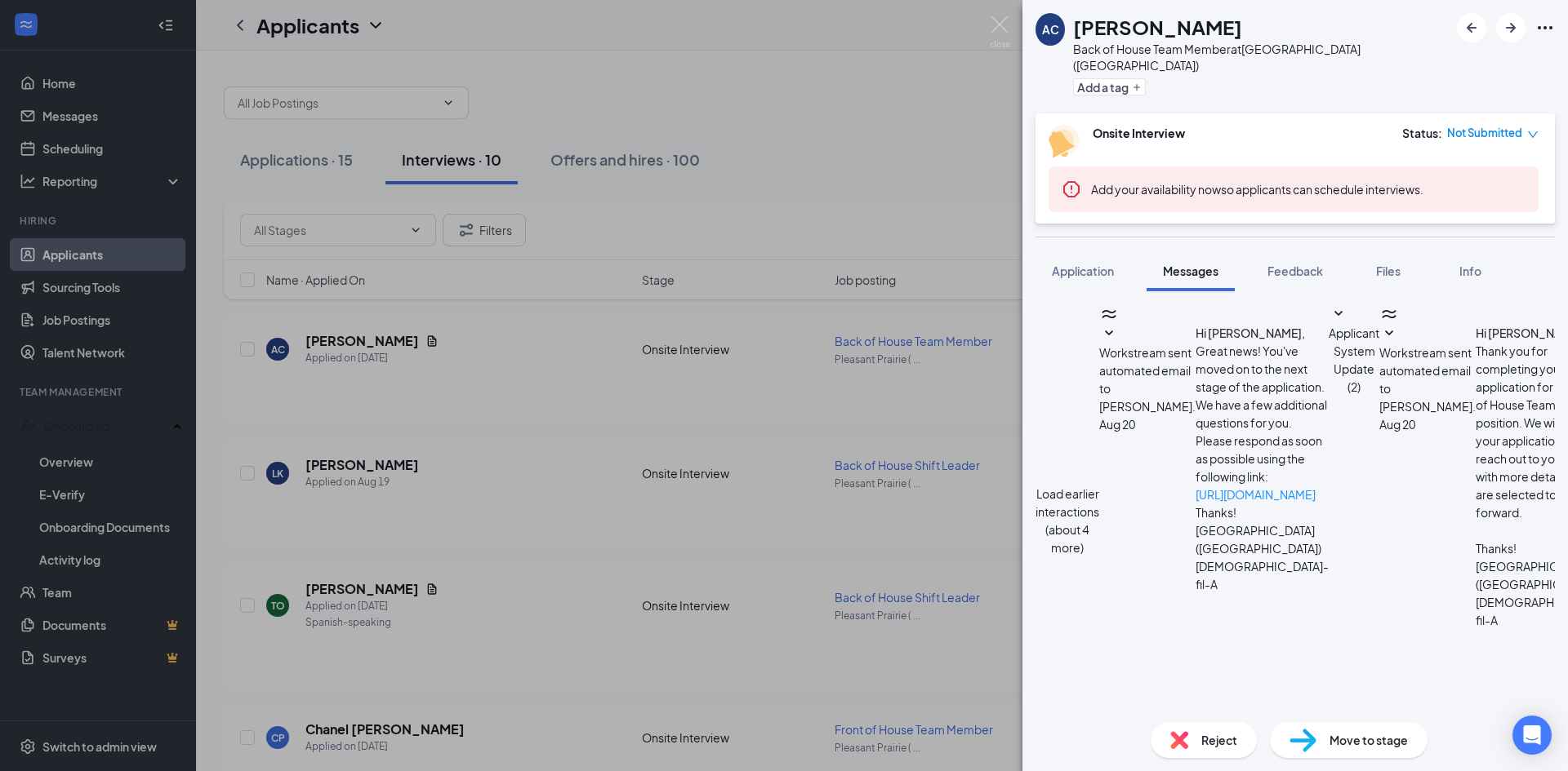
drag, startPoint x: 1128, startPoint y: 505, endPoint x: 1353, endPoint y: 496, distance: 225.2
drag, startPoint x: 1124, startPoint y: 508, endPoint x: 1334, endPoint y: 503, distance: 210.1
